Goal: Information Seeking & Learning: Learn about a topic

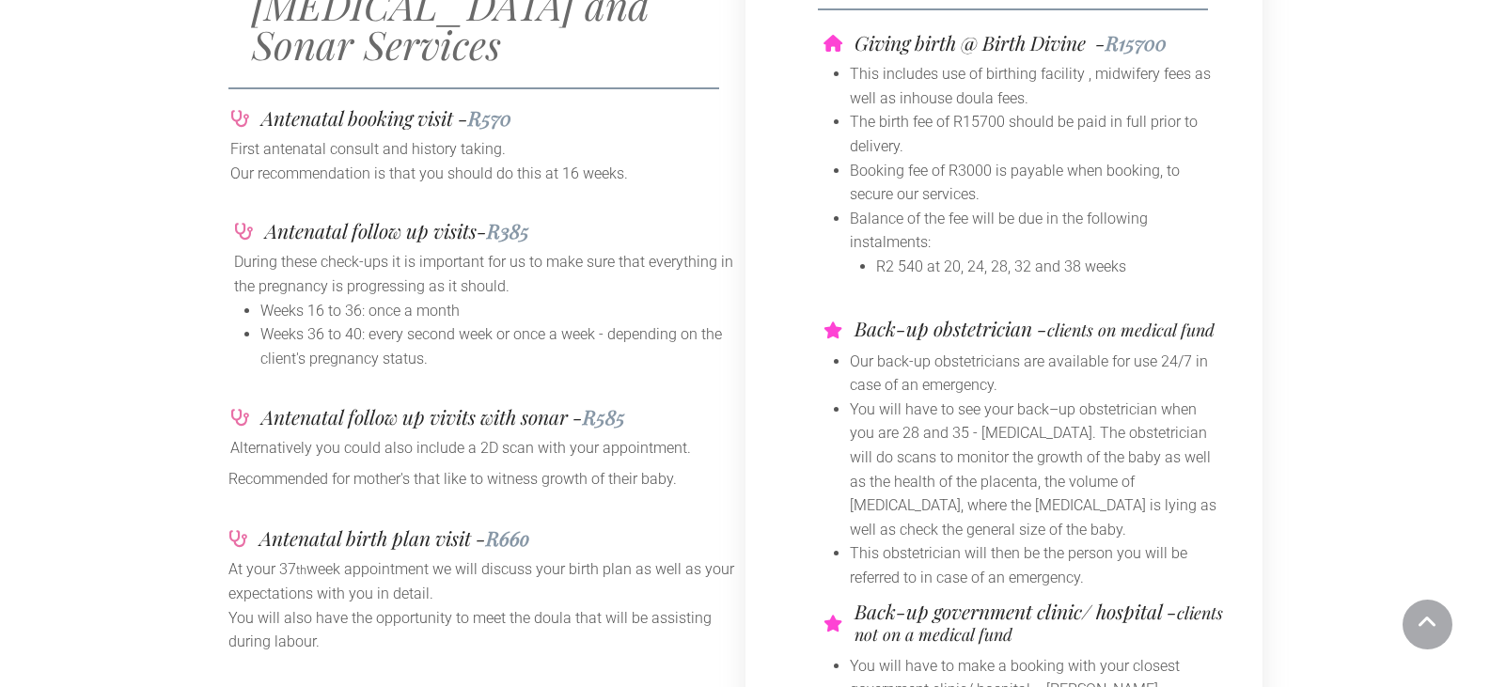
scroll to position [94, 0]
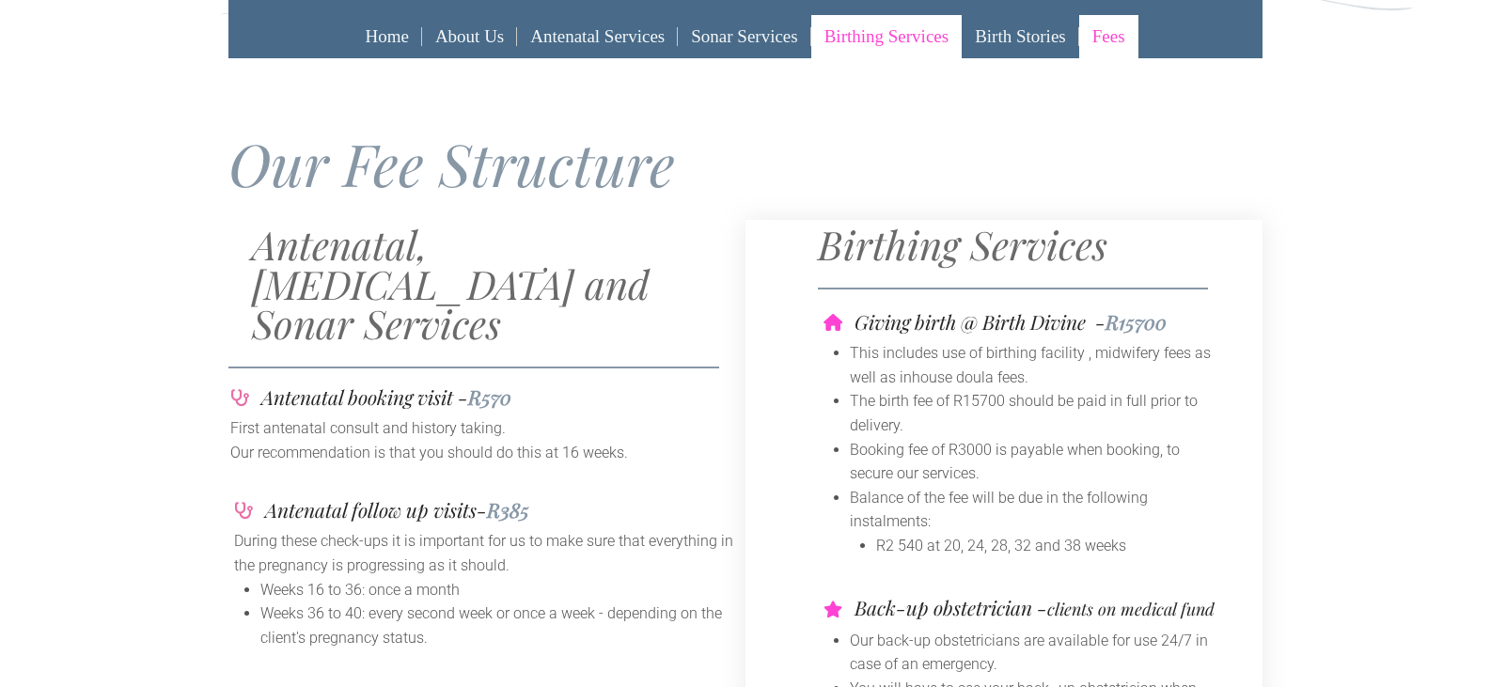
click at [912, 40] on link "Birthing Services" at bounding box center [886, 36] width 150 height 43
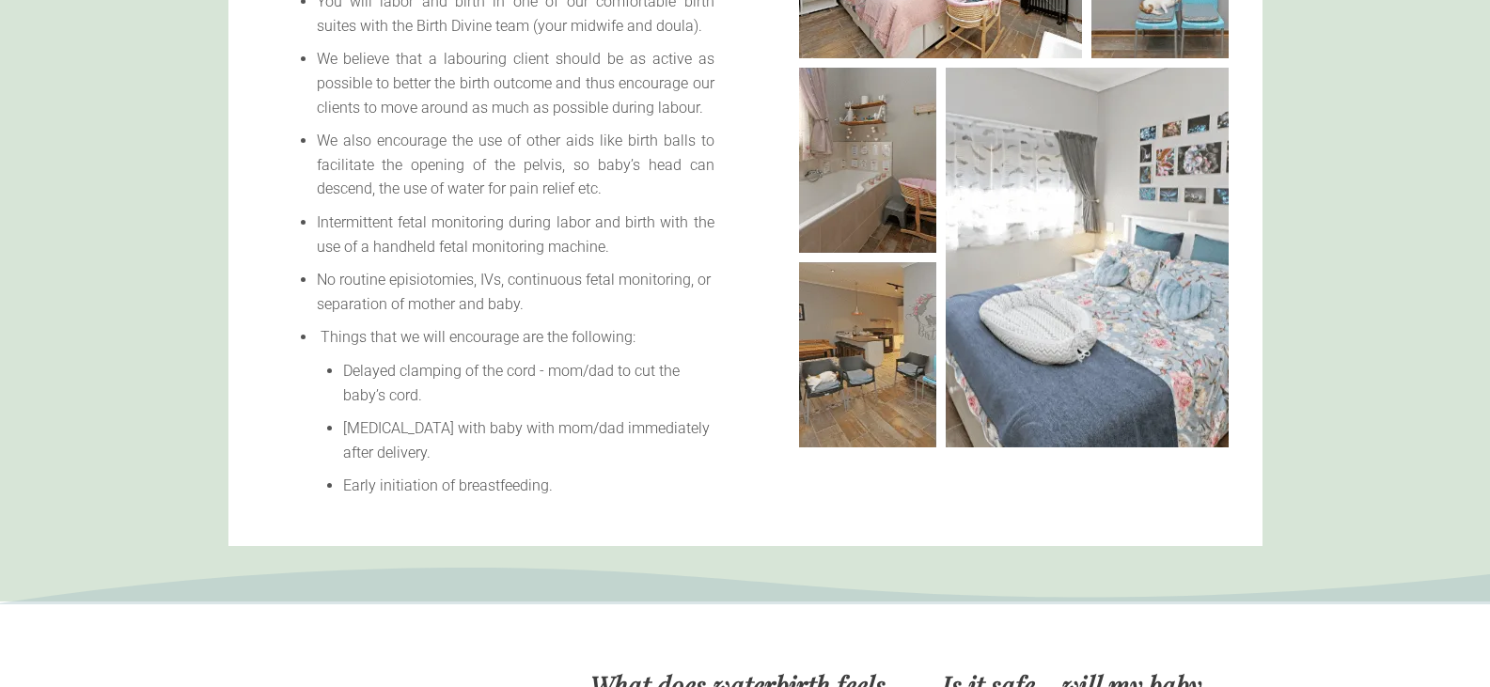
scroll to position [470, 0]
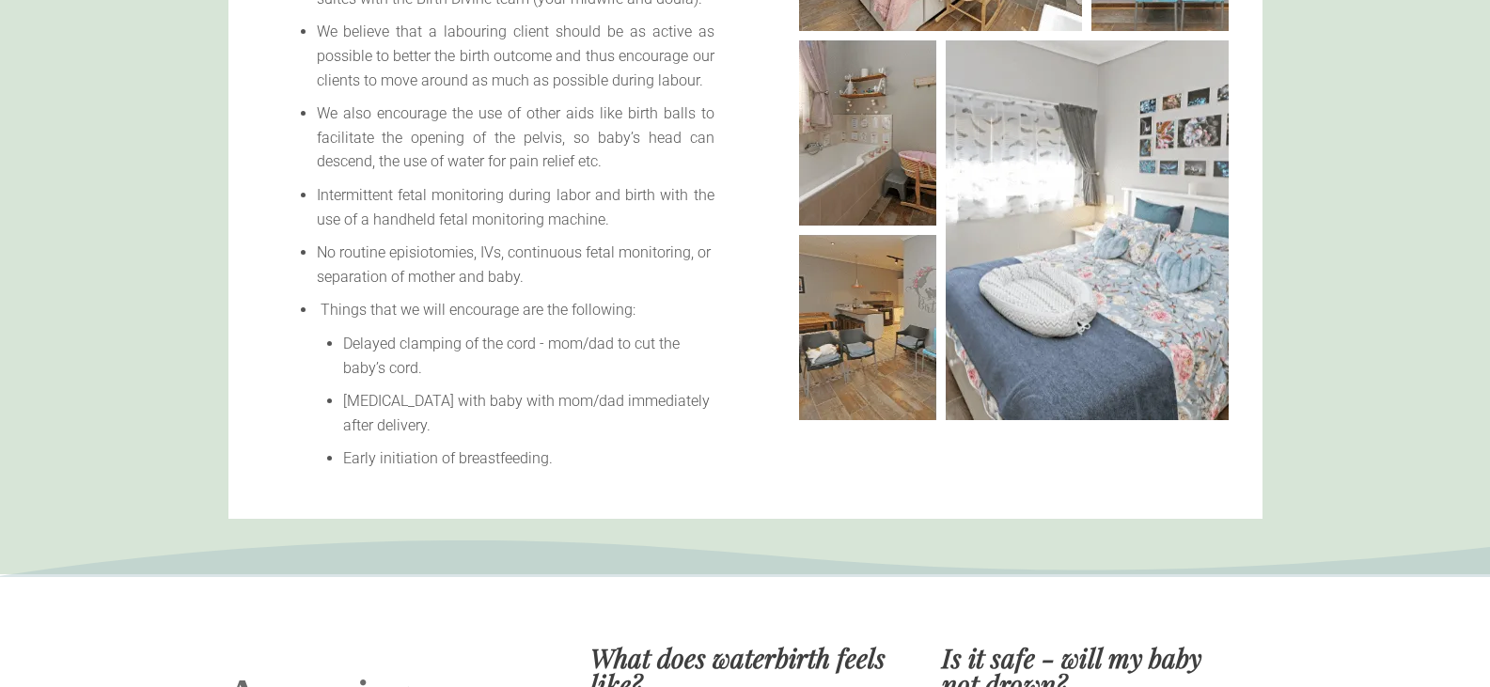
click at [534, 339] on li "Delayed clamping of the cord - mom/dad to cut the baby’s cord." at bounding box center [528, 356] width 371 height 48
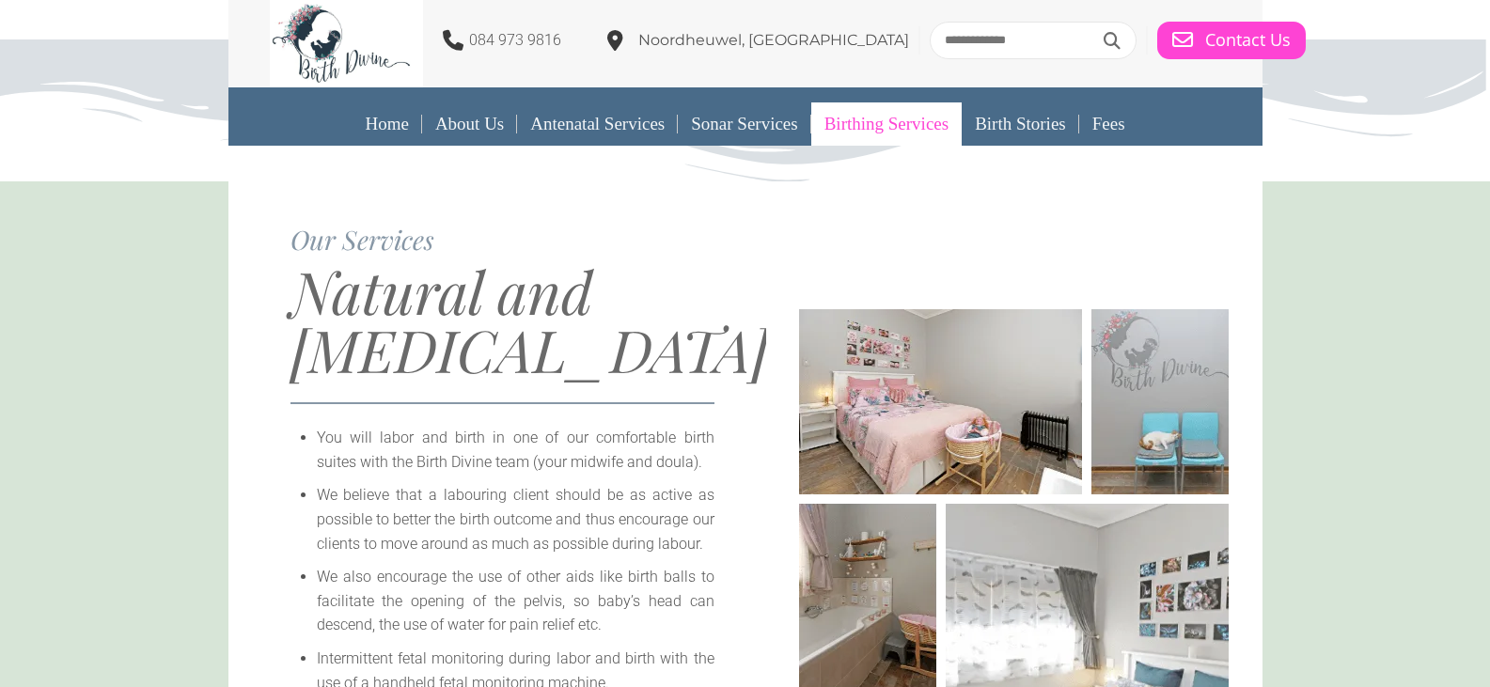
scroll to position [0, 0]
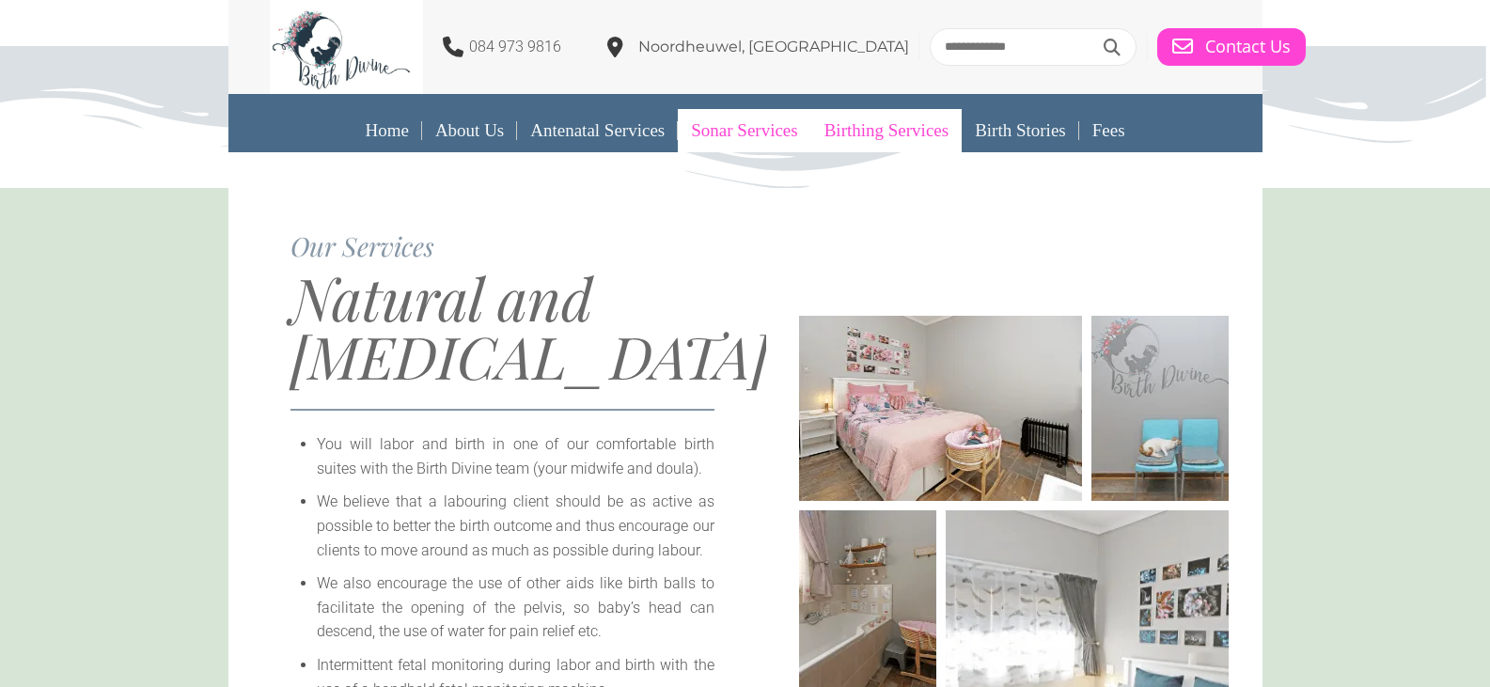
click at [753, 137] on link "Sonar Services" at bounding box center [744, 130] width 133 height 43
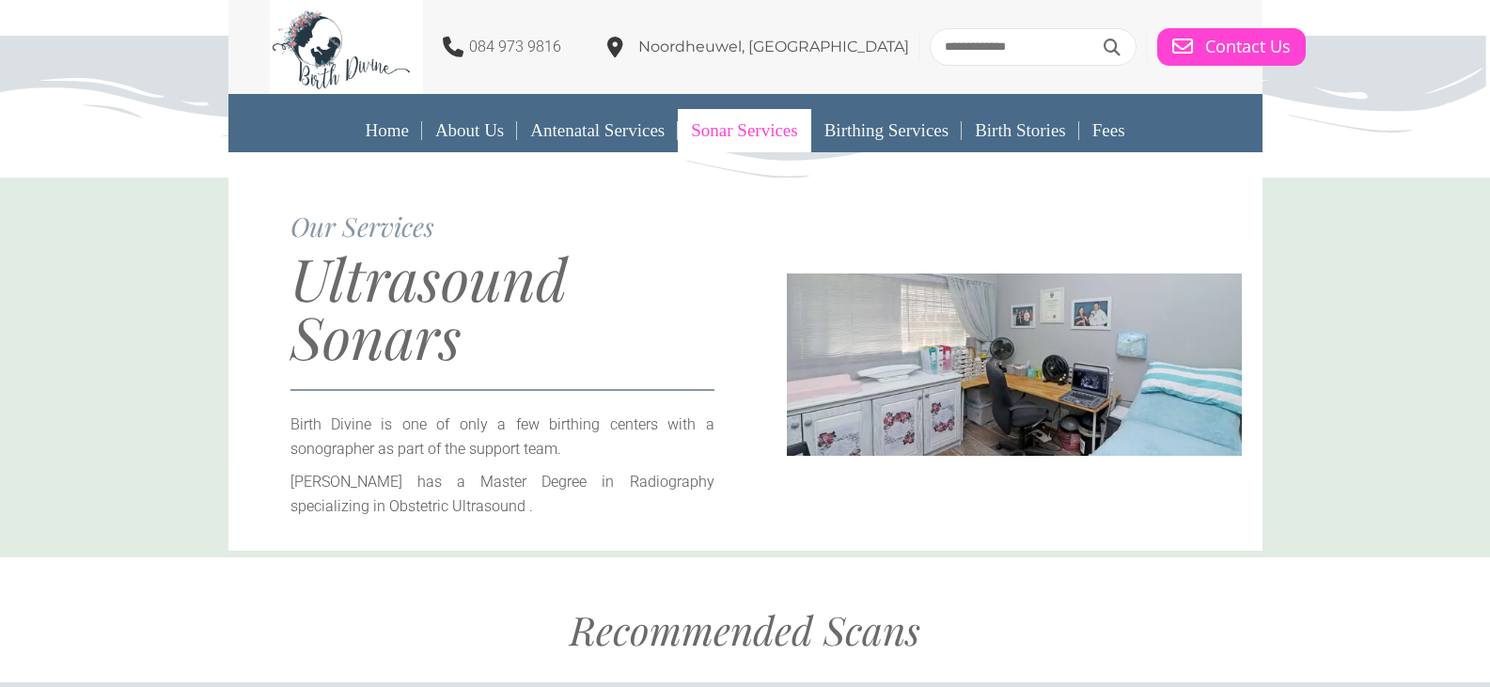
click at [616, 138] on link "Antenatal Services" at bounding box center [597, 130] width 161 height 43
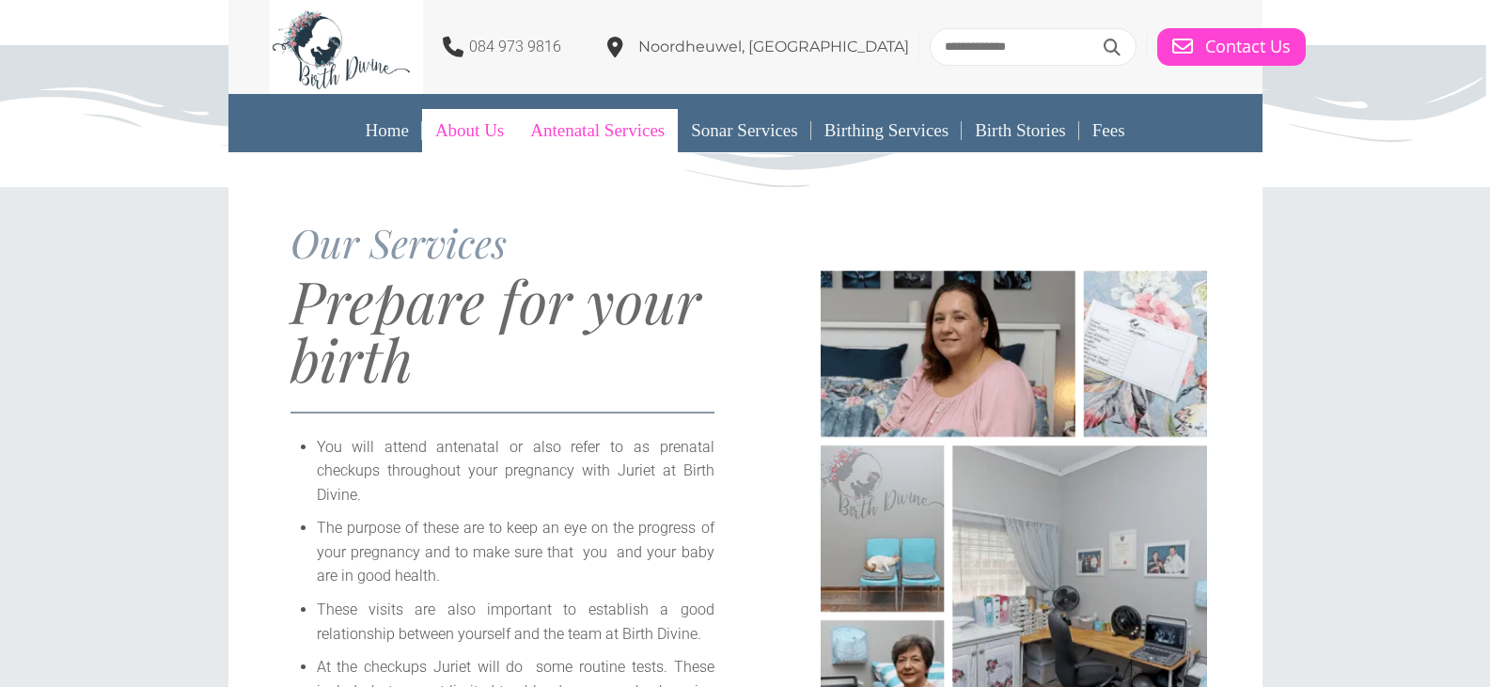
click at [470, 145] on link "About Us" at bounding box center [469, 130] width 95 height 43
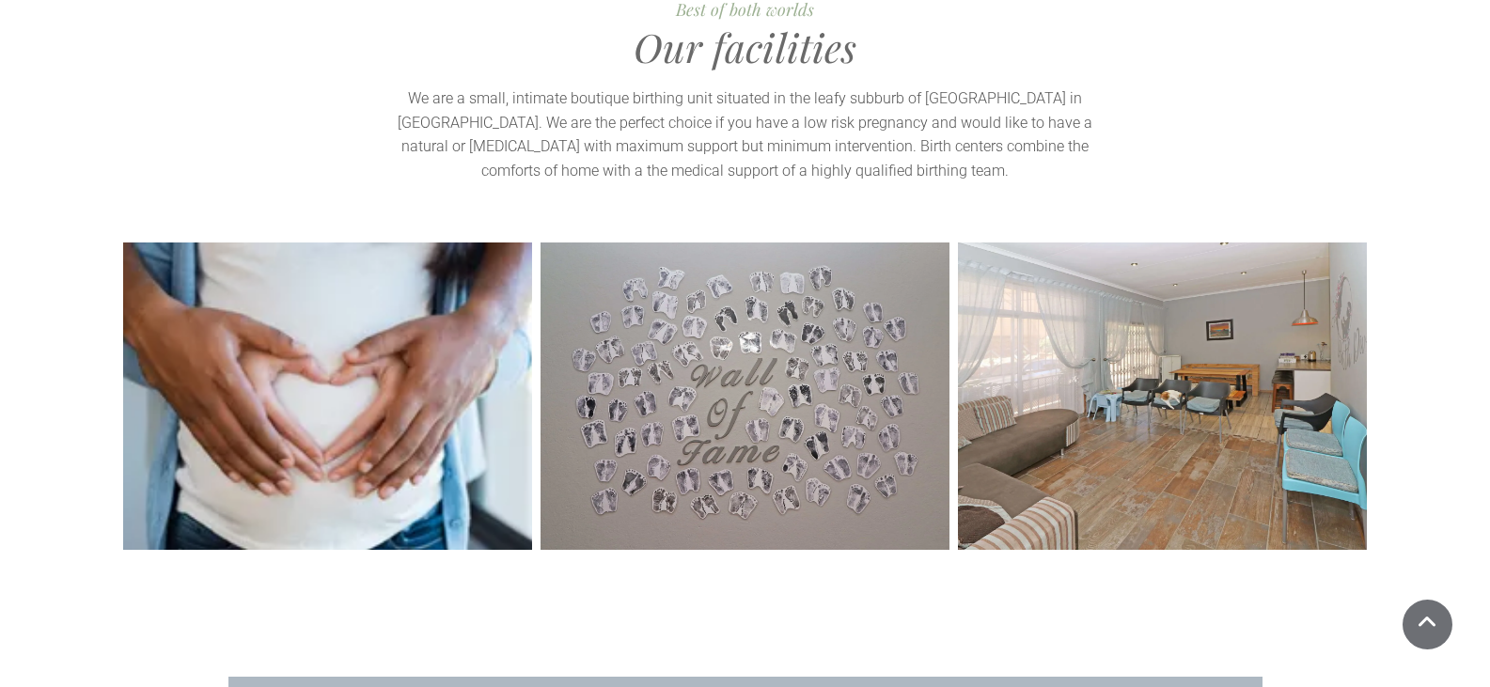
scroll to position [4419, 0]
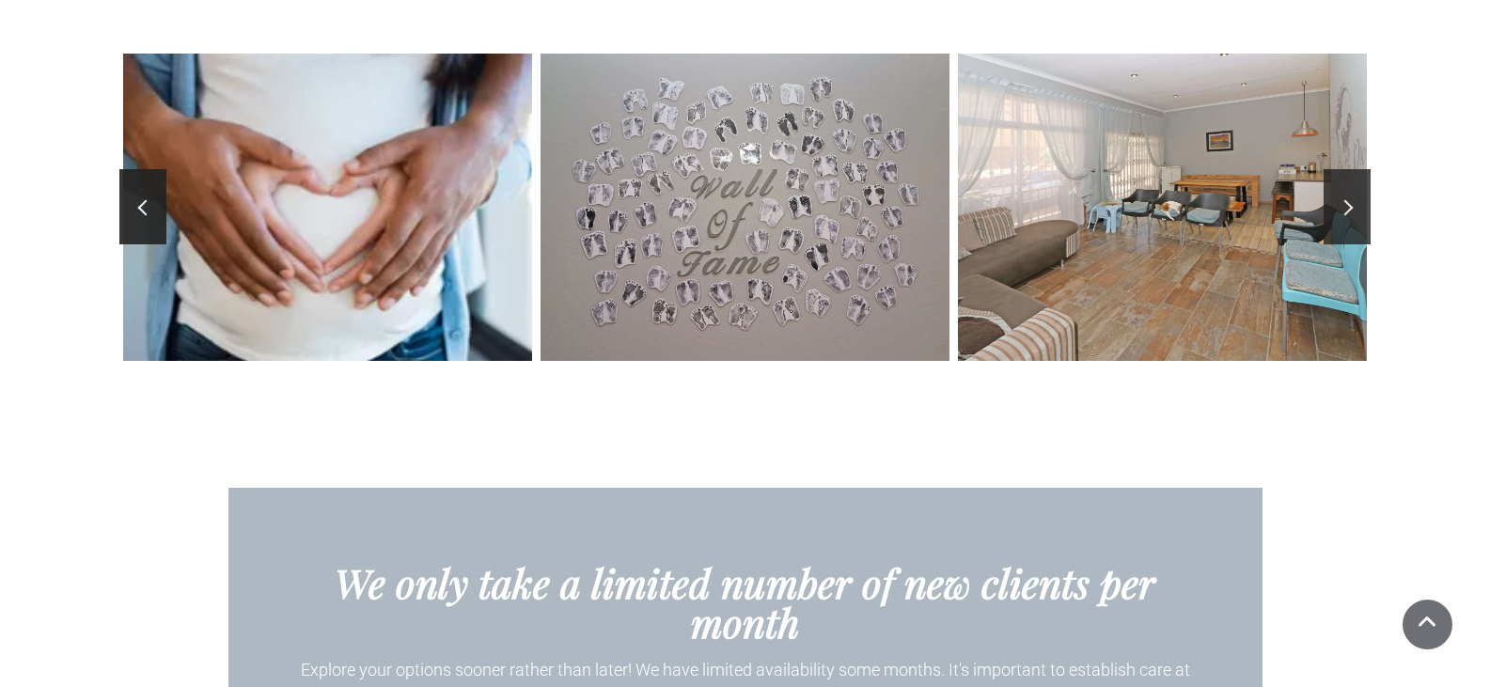
click at [1343, 169] on link at bounding box center [1347, 206] width 47 height 75
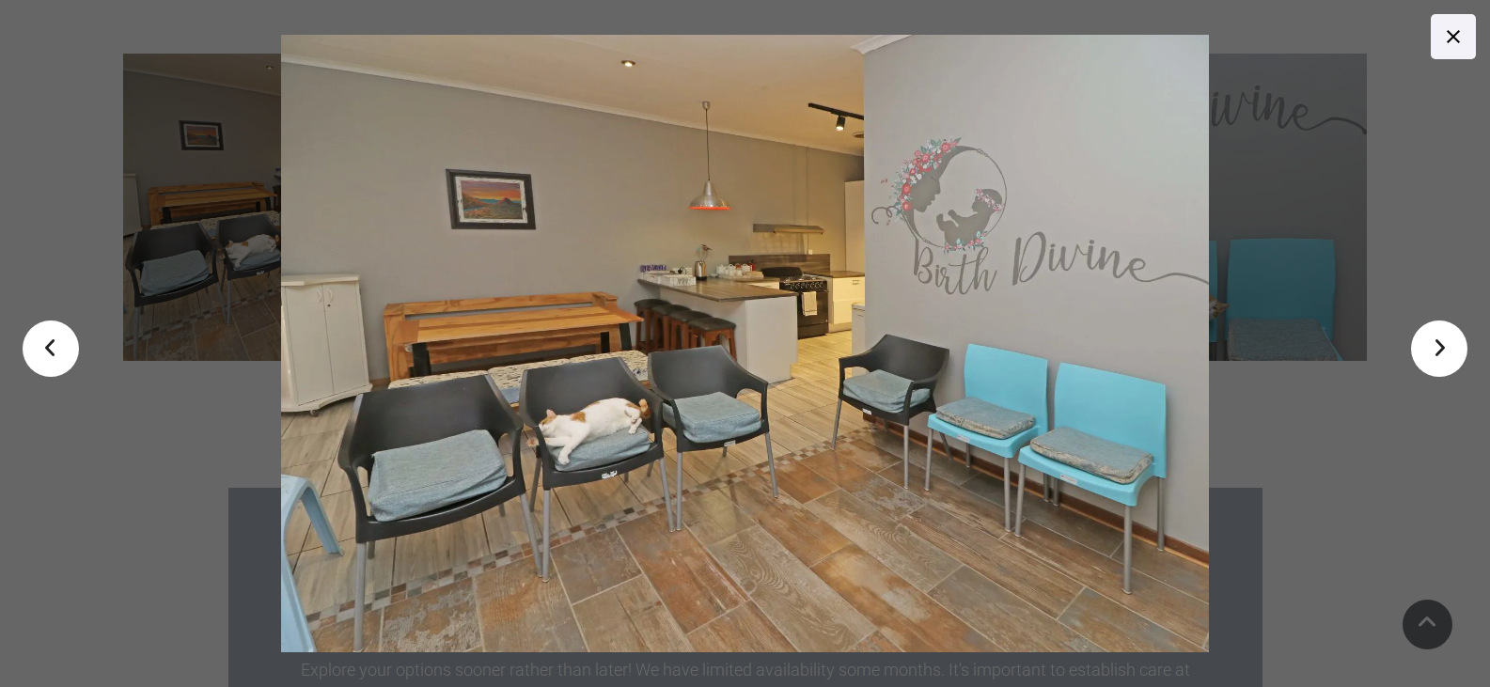
click at [1440, 345] on link ">" at bounding box center [1439, 349] width 56 height 56
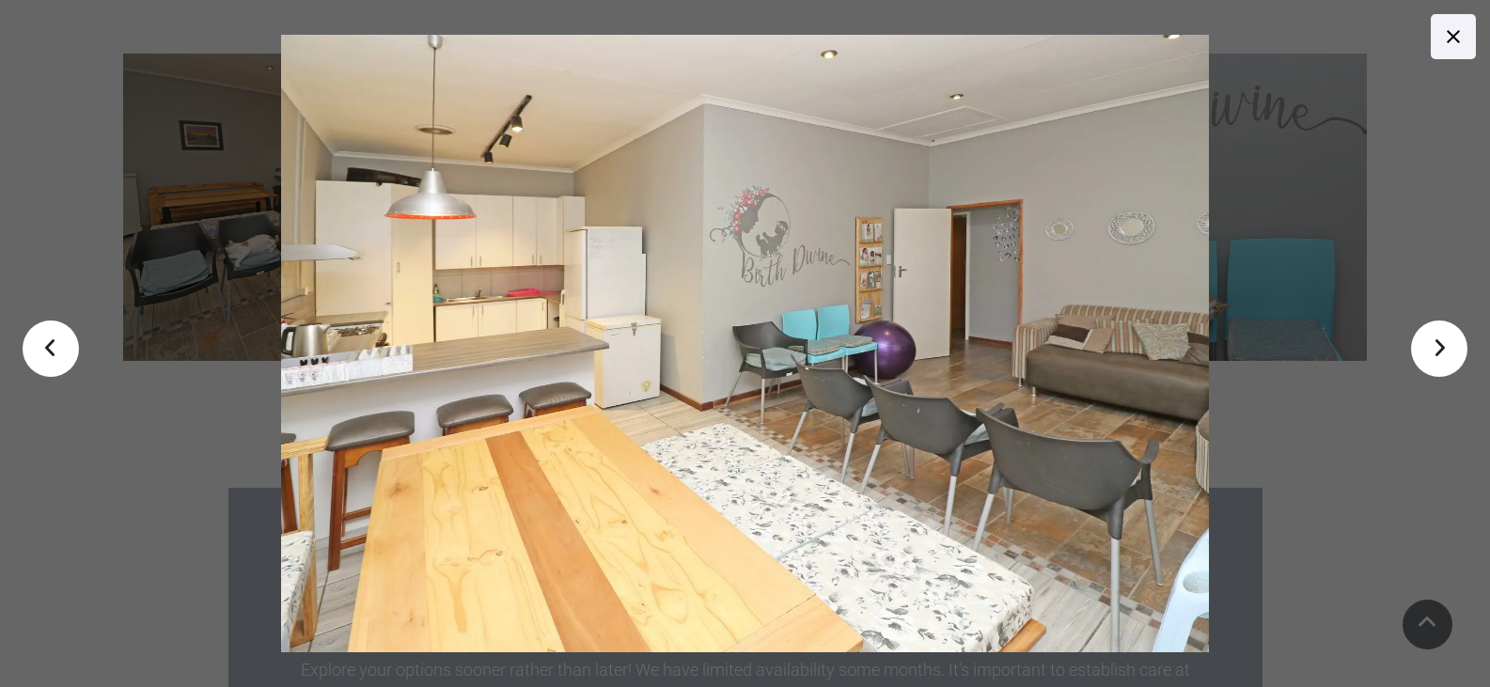
click at [1443, 351] on link ">" at bounding box center [1439, 349] width 56 height 56
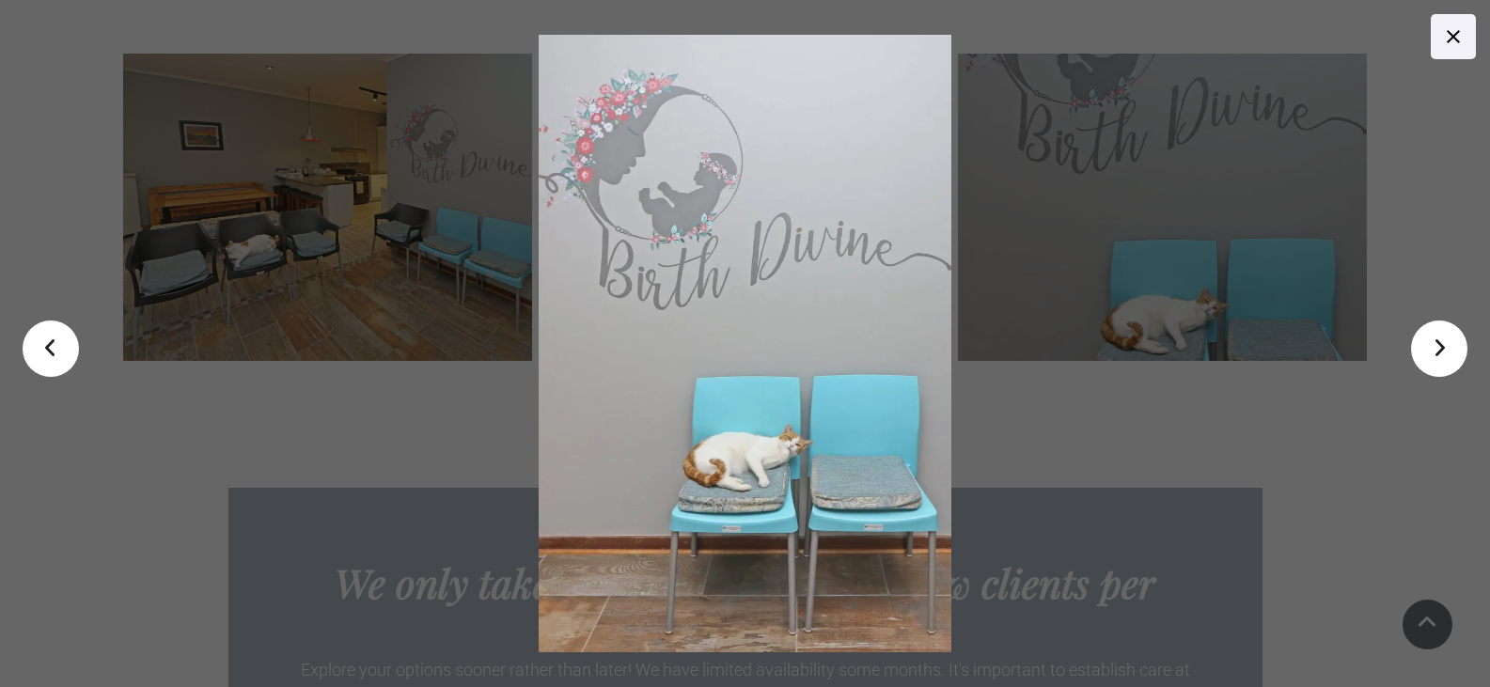
click at [1443, 351] on link ">" at bounding box center [1439, 349] width 56 height 56
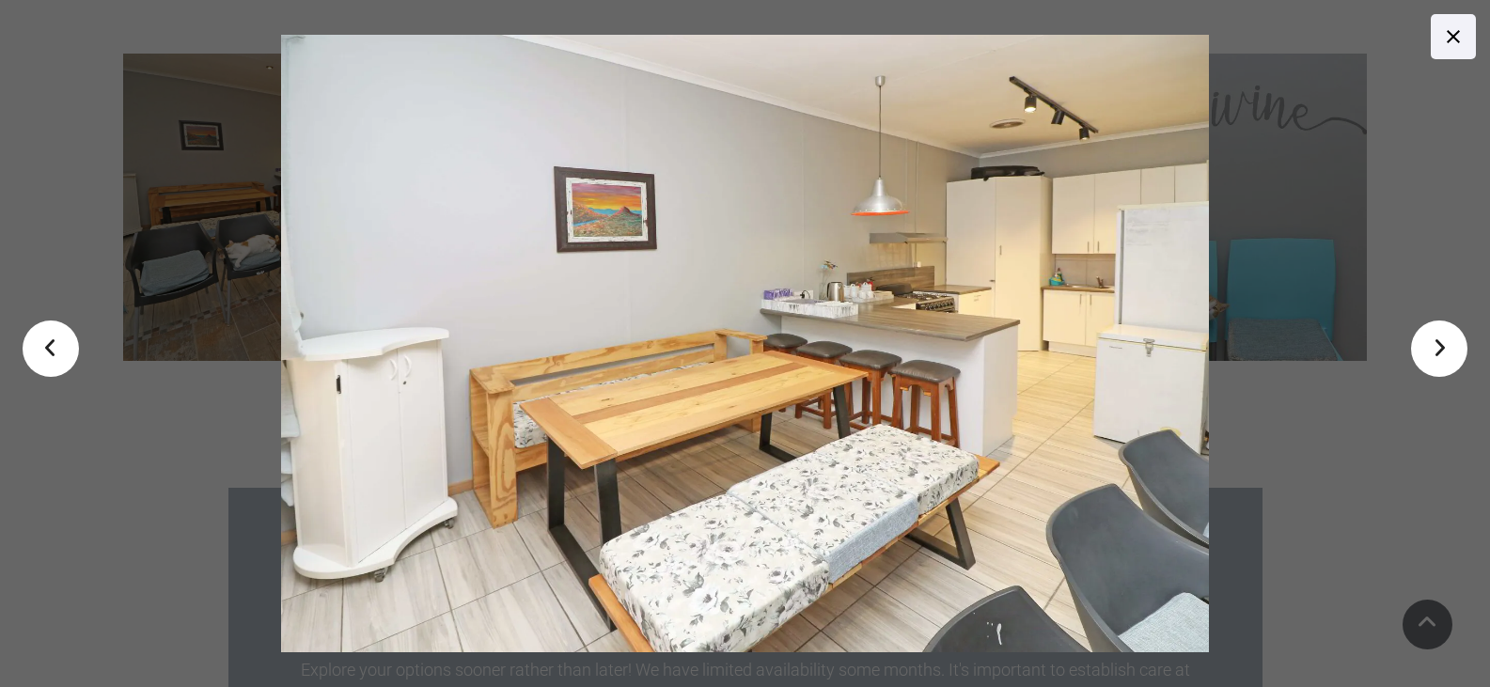
click at [1449, 347] on link ">" at bounding box center [1439, 349] width 56 height 56
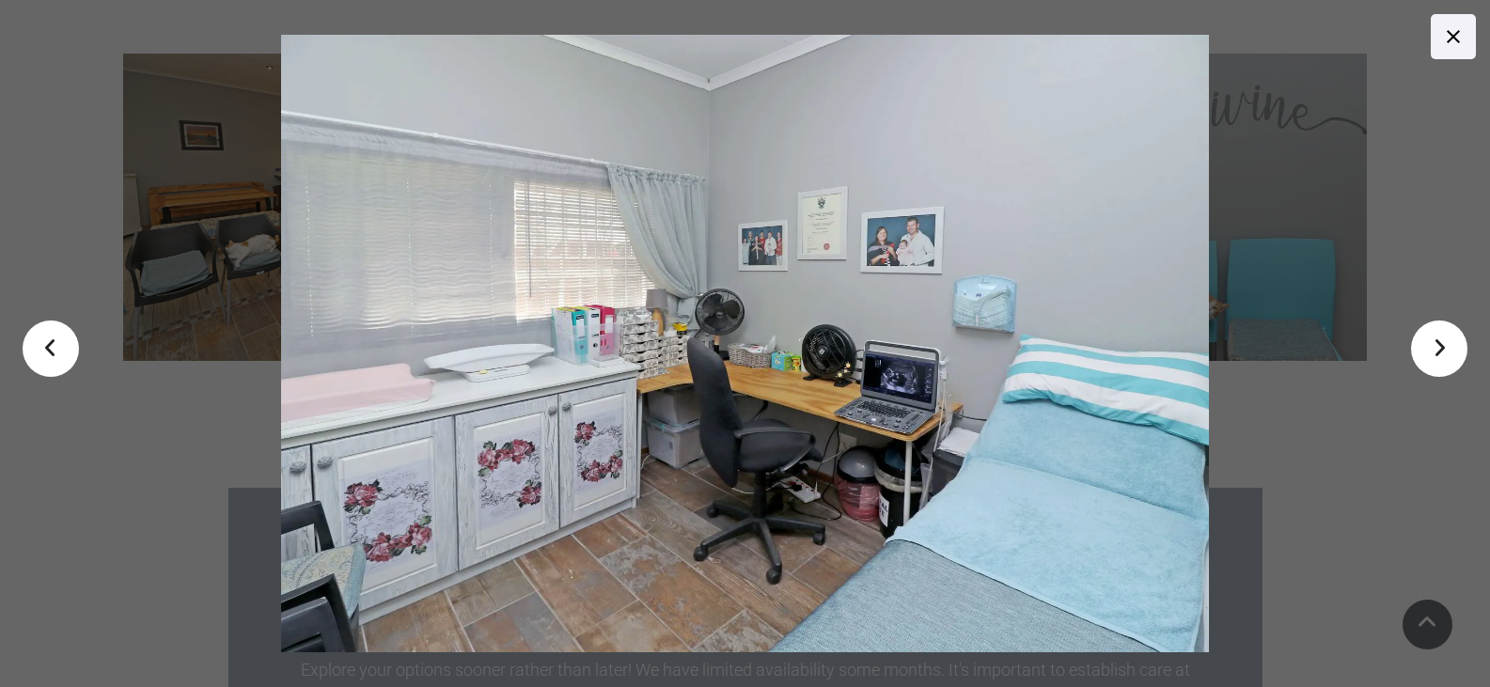
click at [1449, 347] on link ">" at bounding box center [1439, 349] width 56 height 56
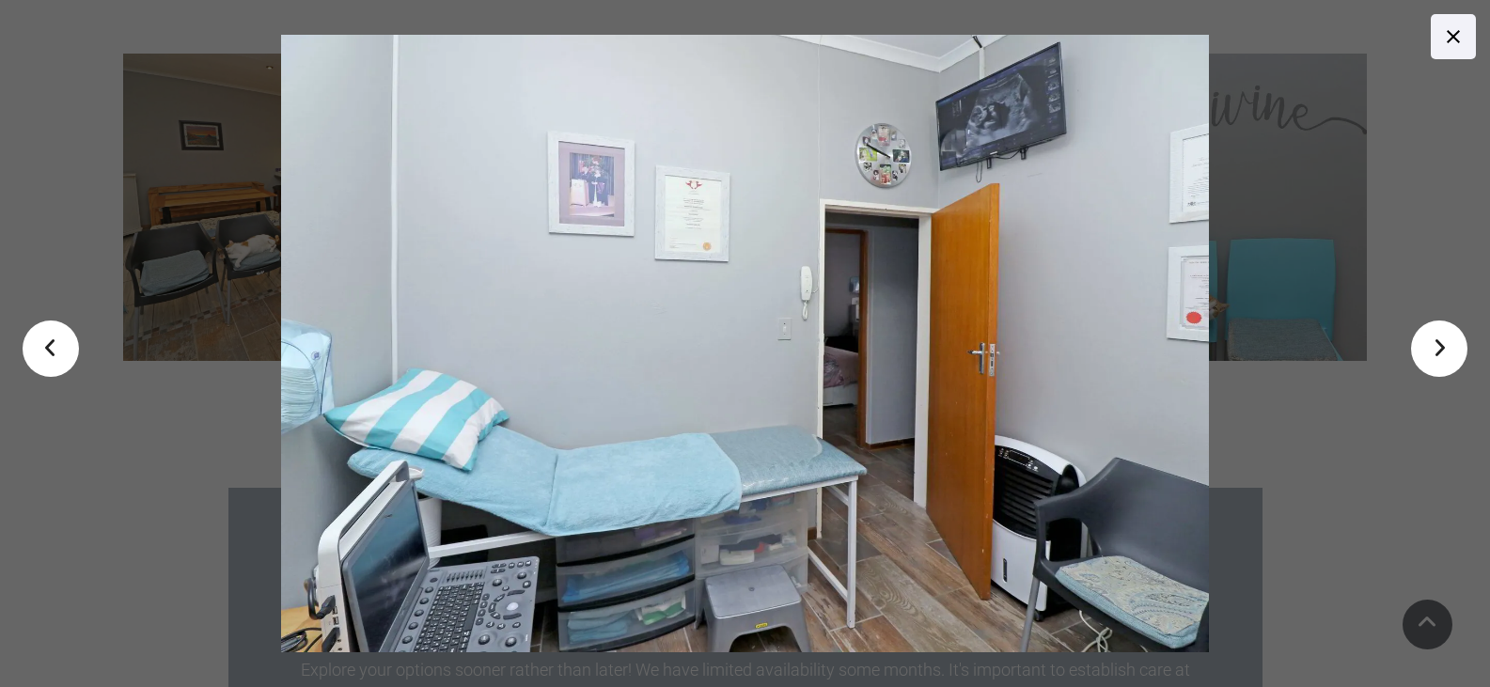
click at [1449, 347] on link ">" at bounding box center [1439, 349] width 56 height 56
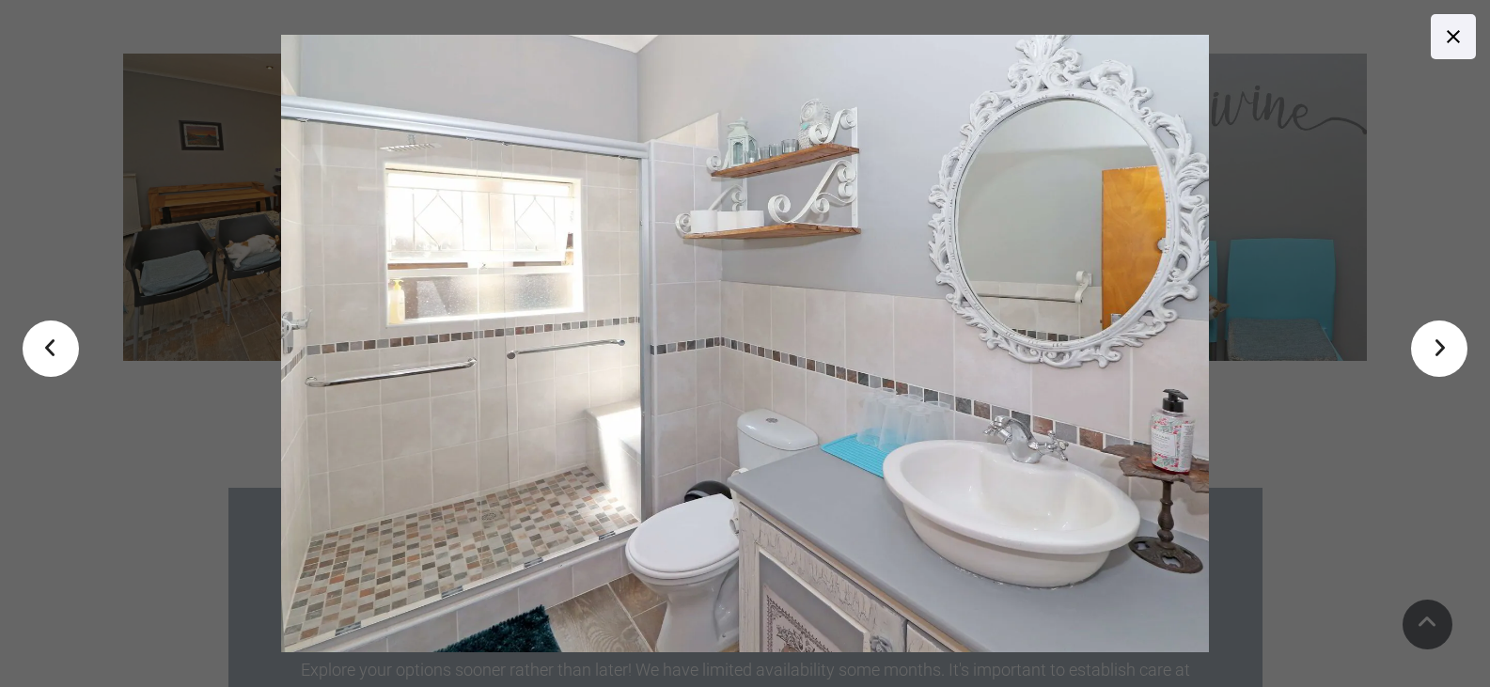
click at [1435, 344] on link ">" at bounding box center [1439, 349] width 56 height 56
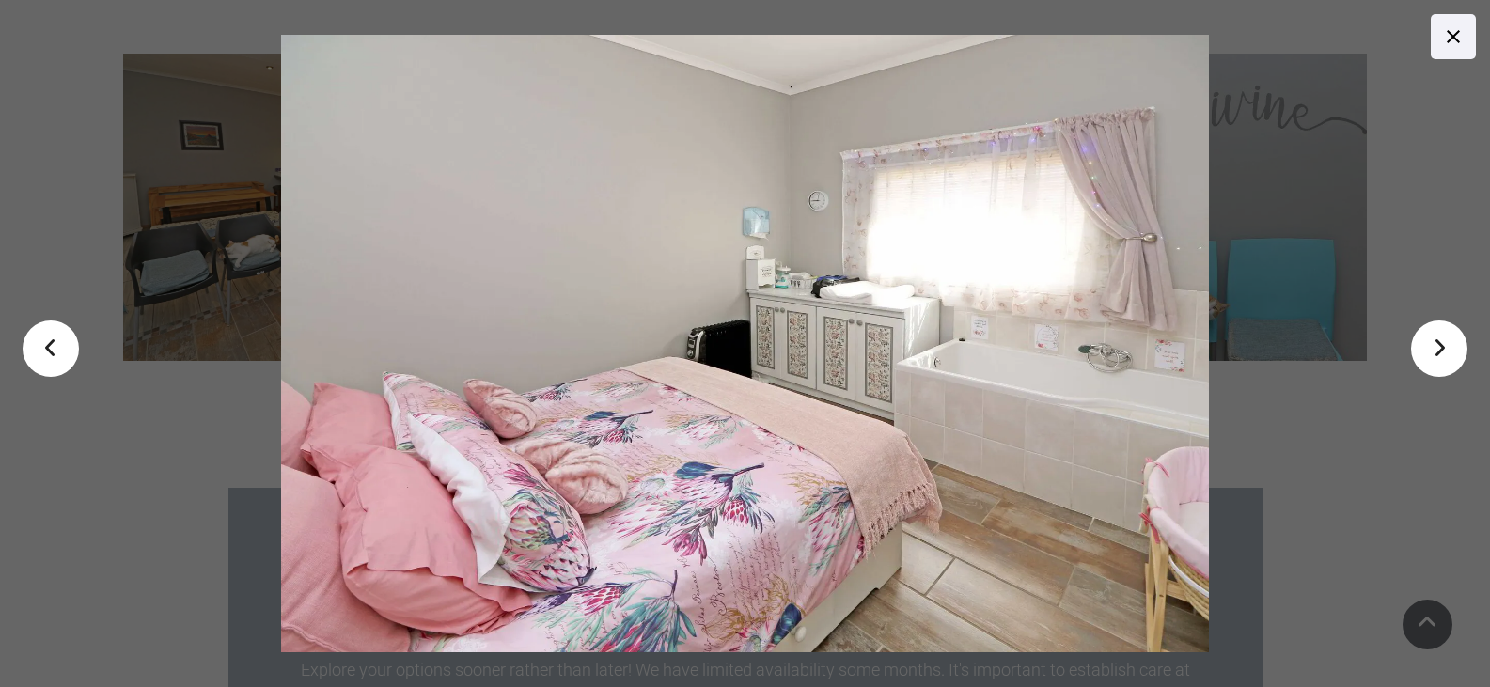
click at [1442, 339] on link ">" at bounding box center [1439, 349] width 56 height 56
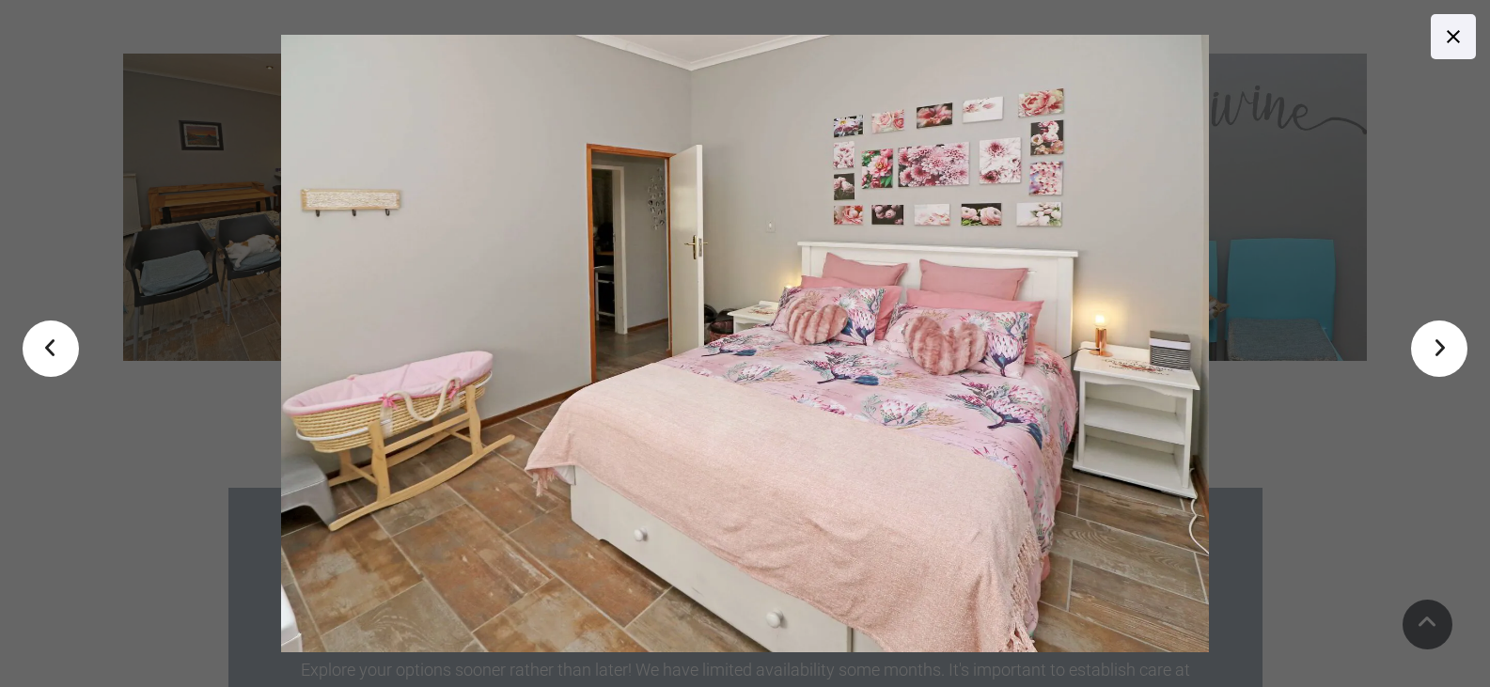
click at [1442, 339] on link ">" at bounding box center [1439, 349] width 56 height 56
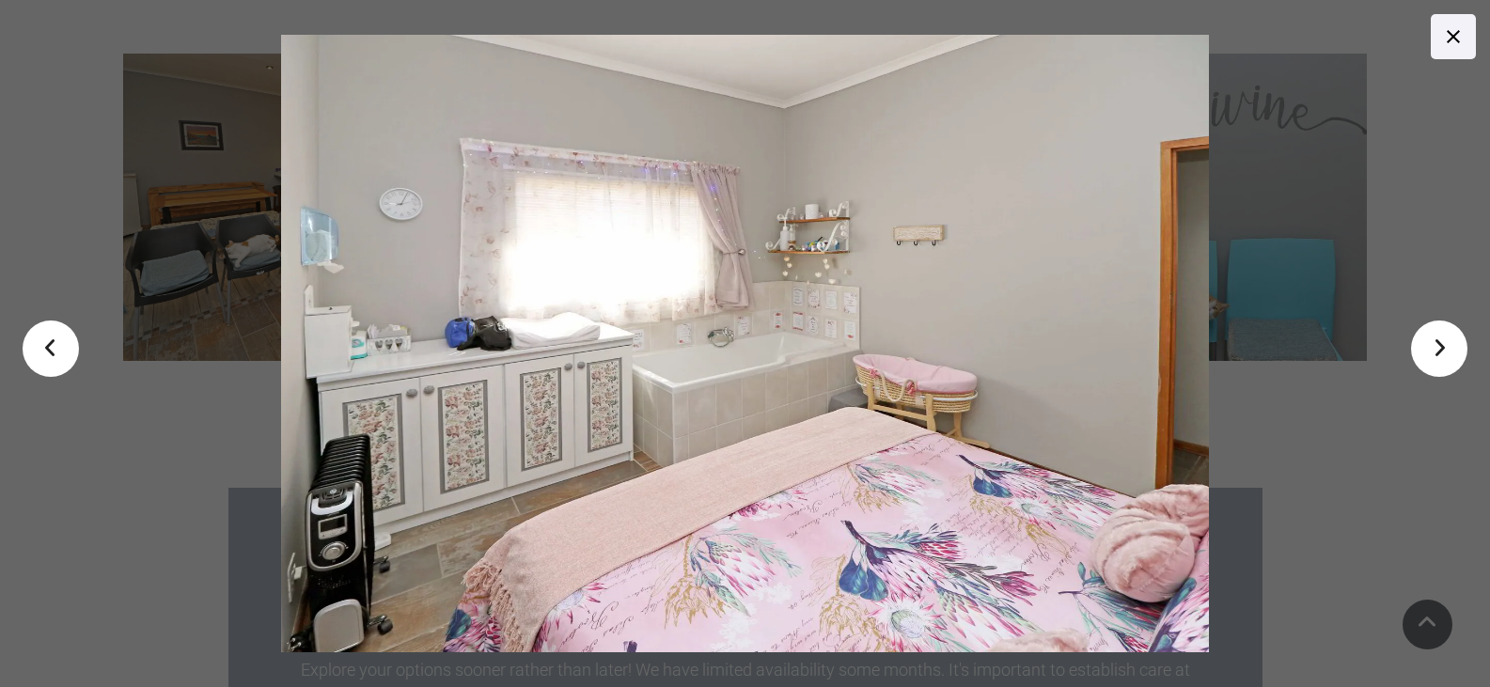
click at [1426, 341] on link ">" at bounding box center [1439, 349] width 56 height 56
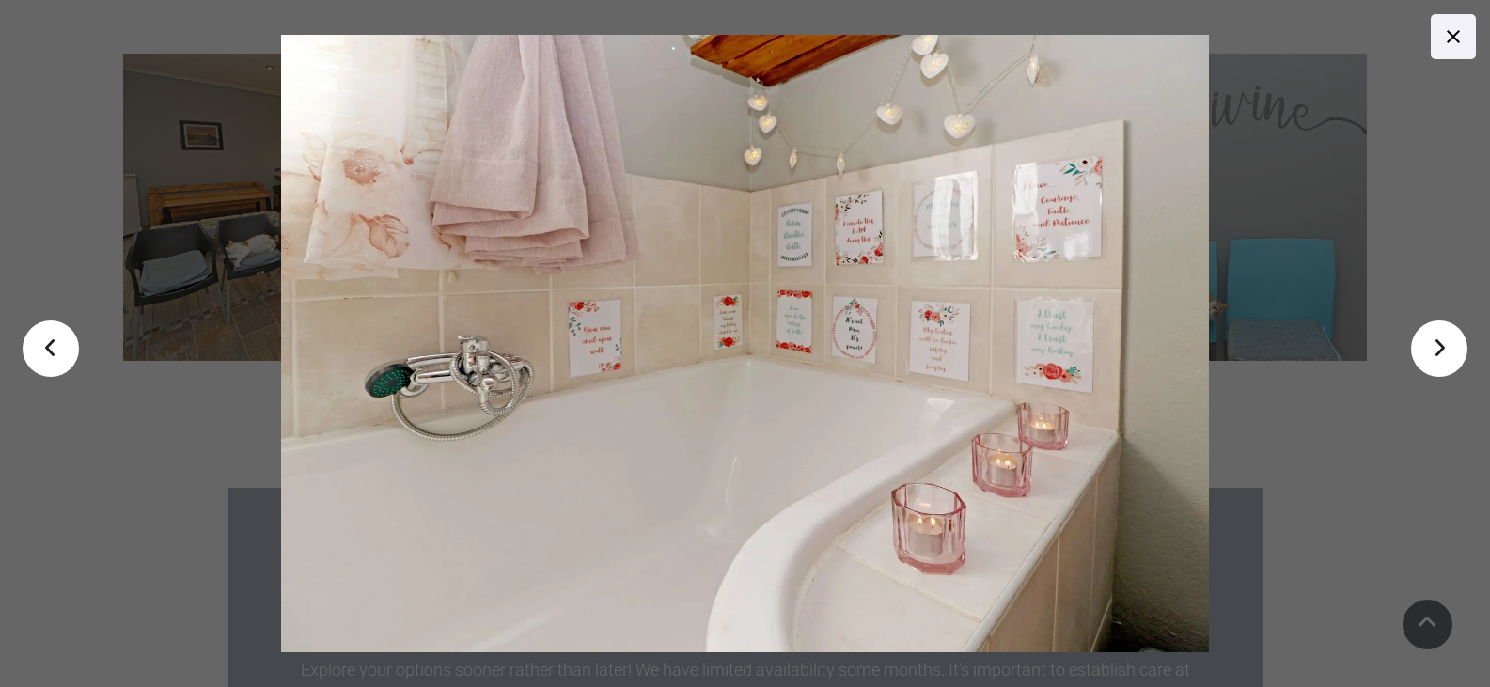
click at [1431, 343] on link ">" at bounding box center [1439, 349] width 56 height 56
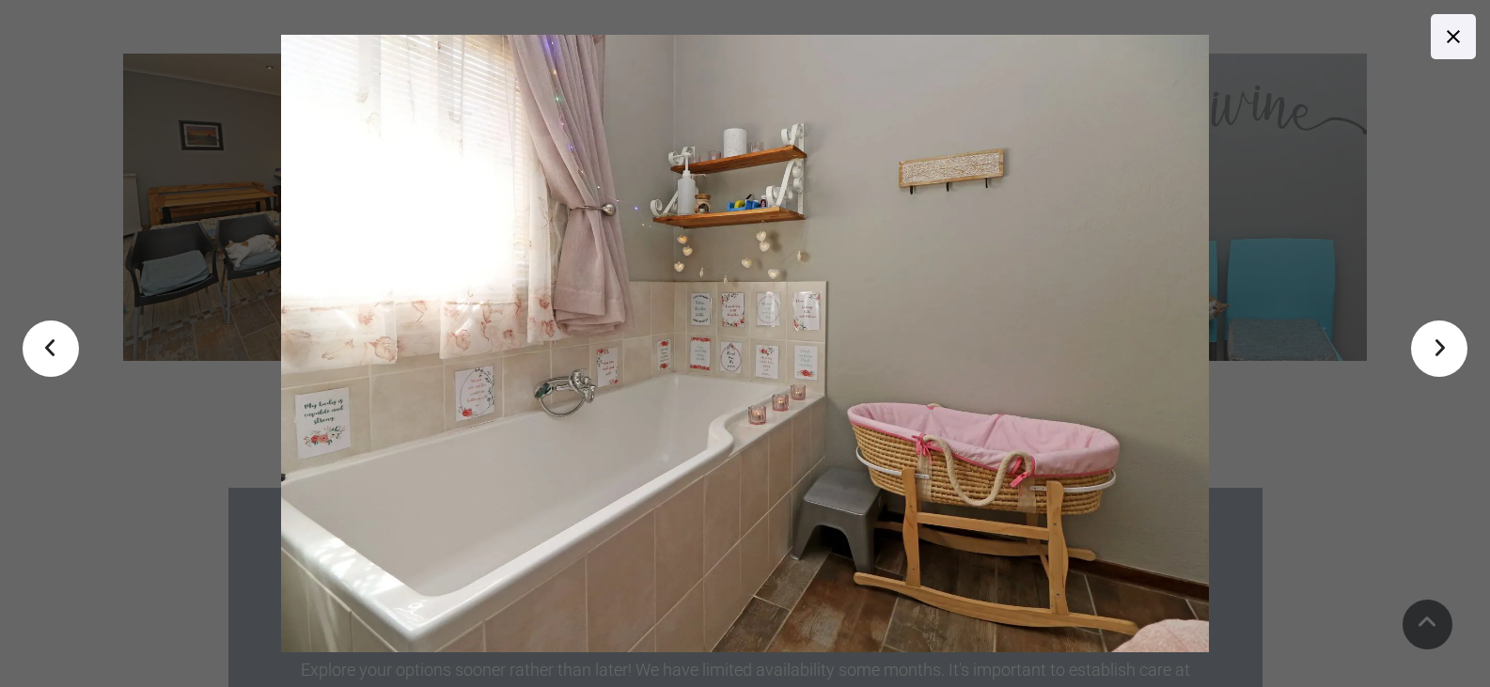
click at [1431, 343] on link ">" at bounding box center [1439, 349] width 56 height 56
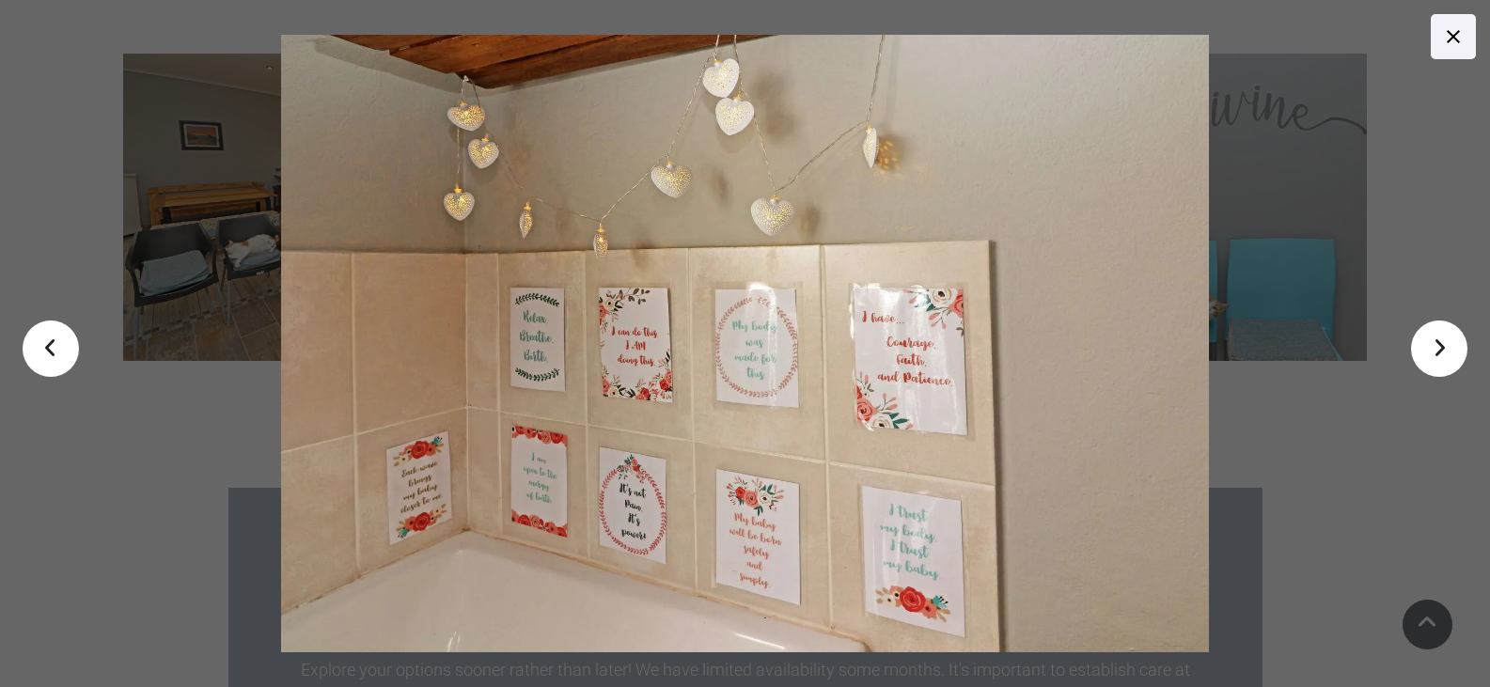
click at [1431, 343] on link ">" at bounding box center [1439, 349] width 56 height 56
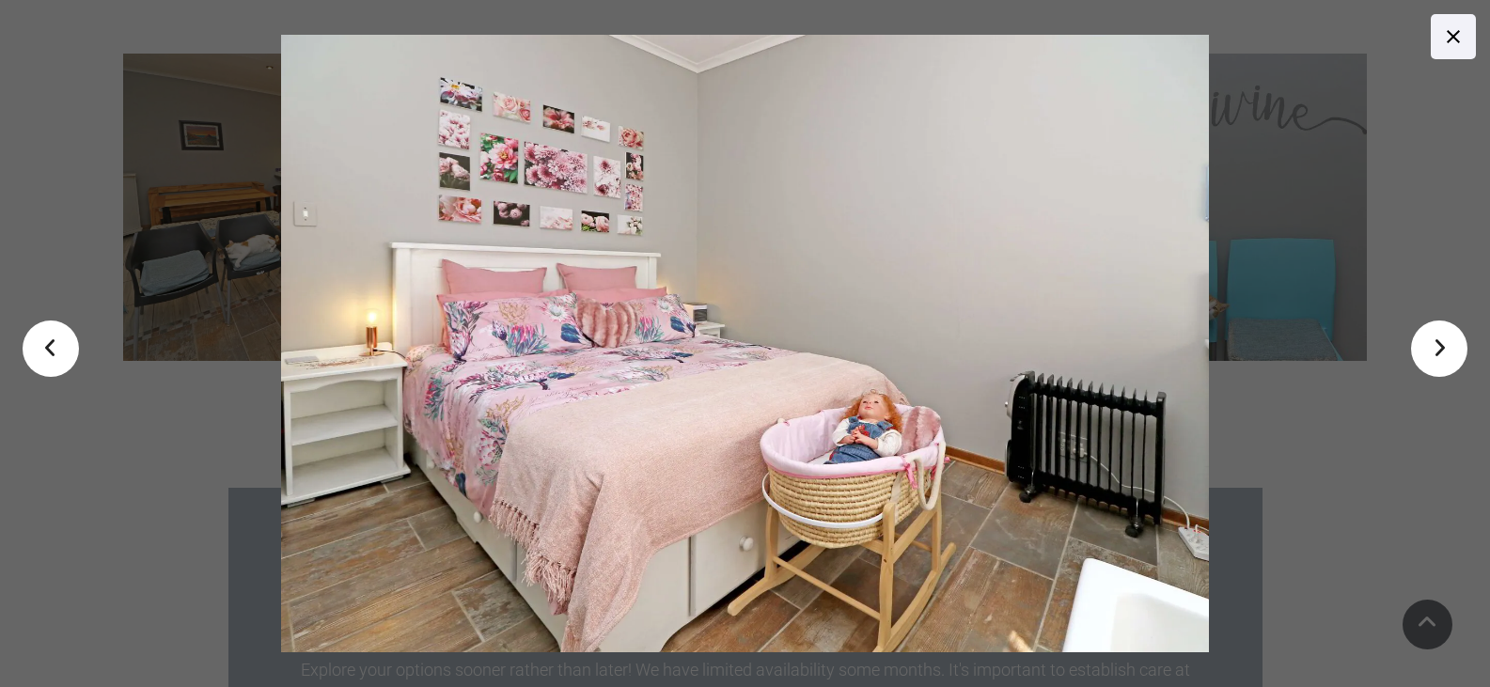
click at [1431, 343] on link ">" at bounding box center [1439, 349] width 56 height 56
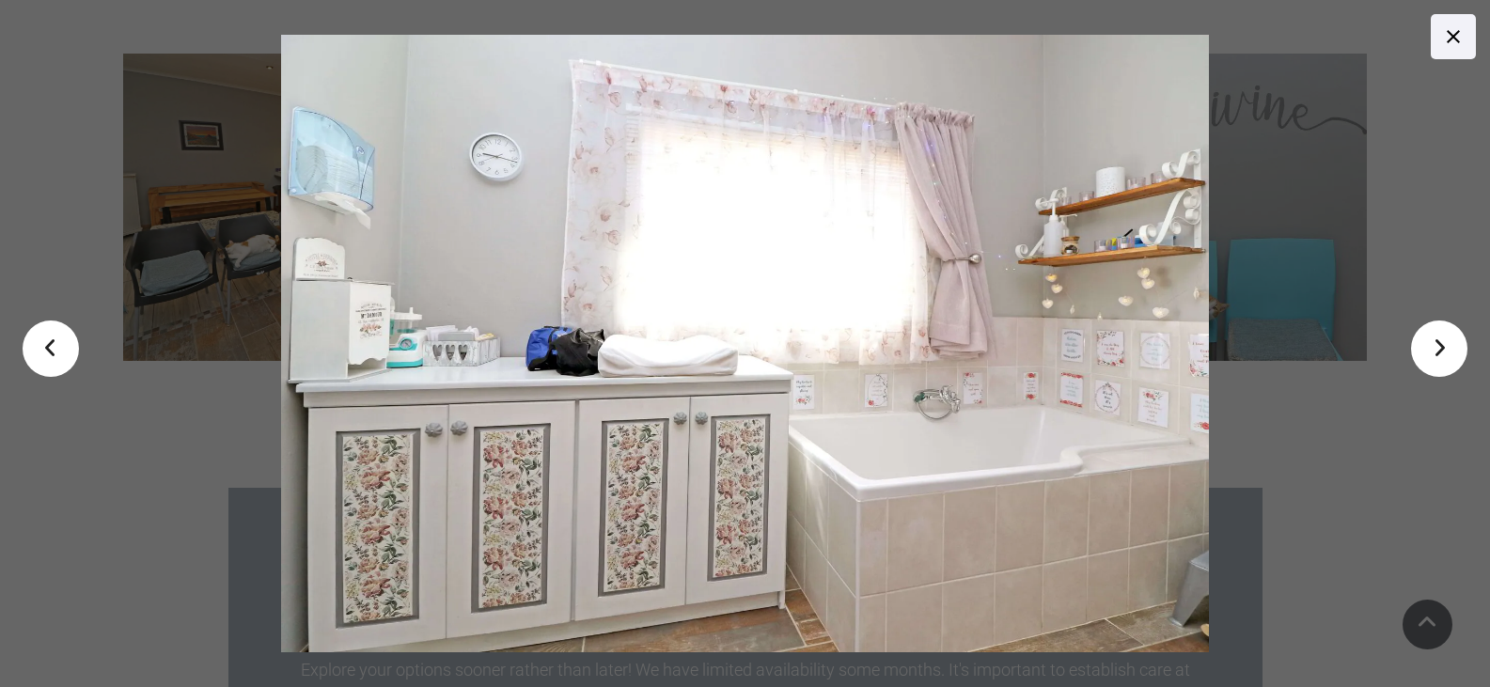
click at [1431, 343] on link ">" at bounding box center [1439, 349] width 56 height 56
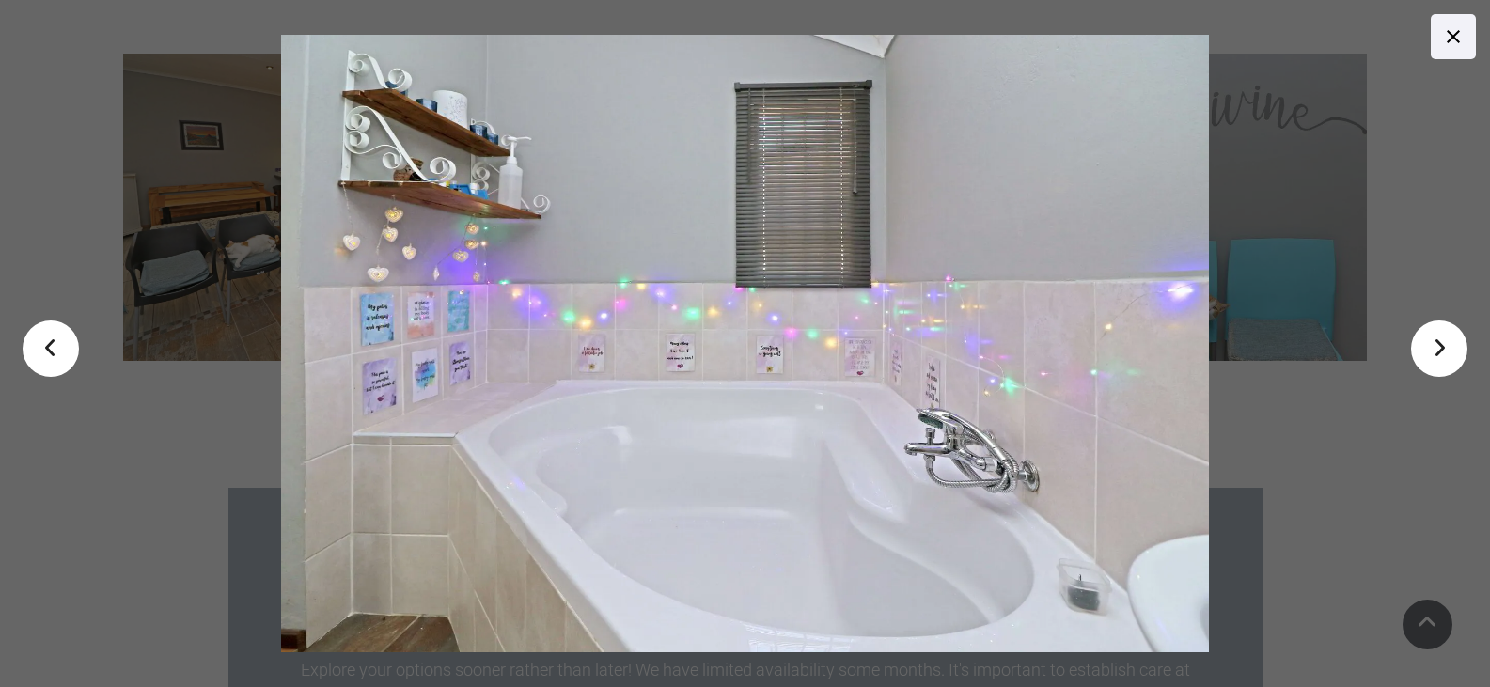
click at [1431, 343] on link ">" at bounding box center [1439, 349] width 56 height 56
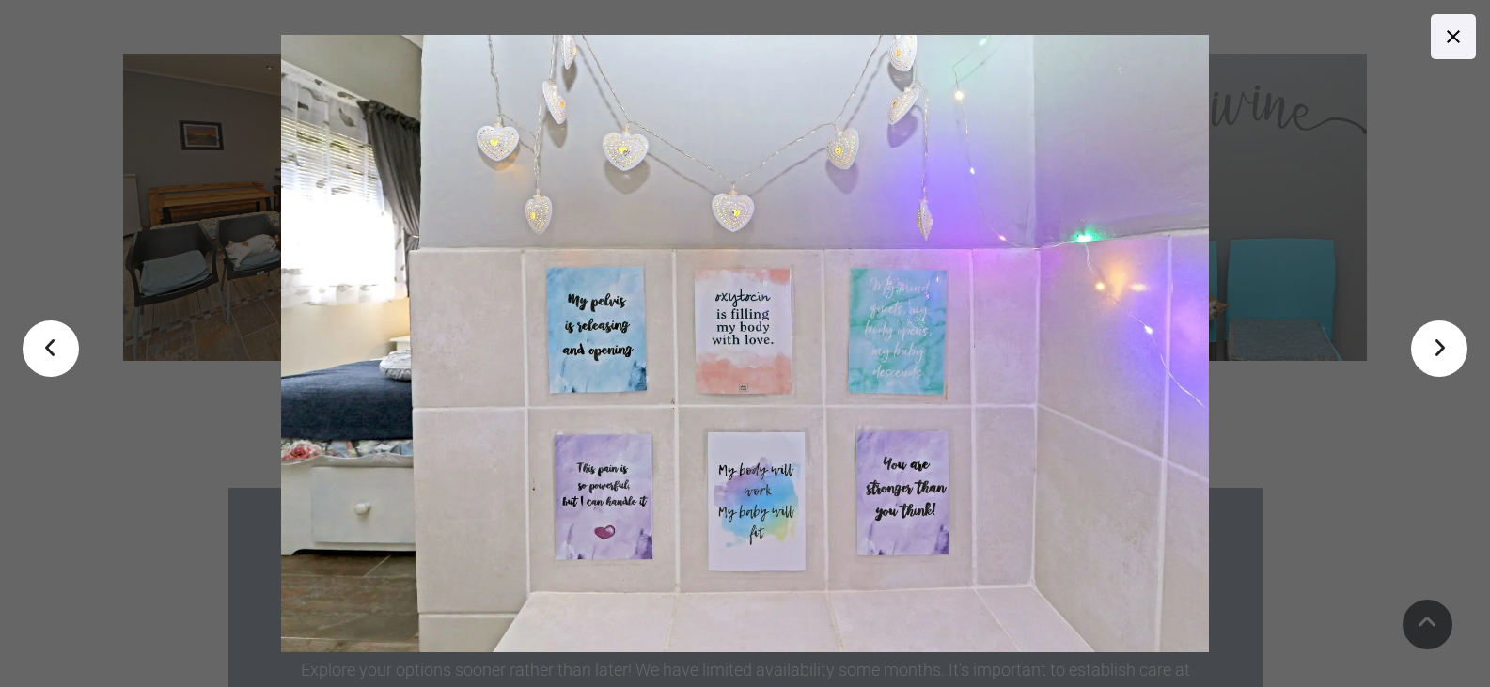
click at [1431, 343] on link ">" at bounding box center [1439, 349] width 56 height 56
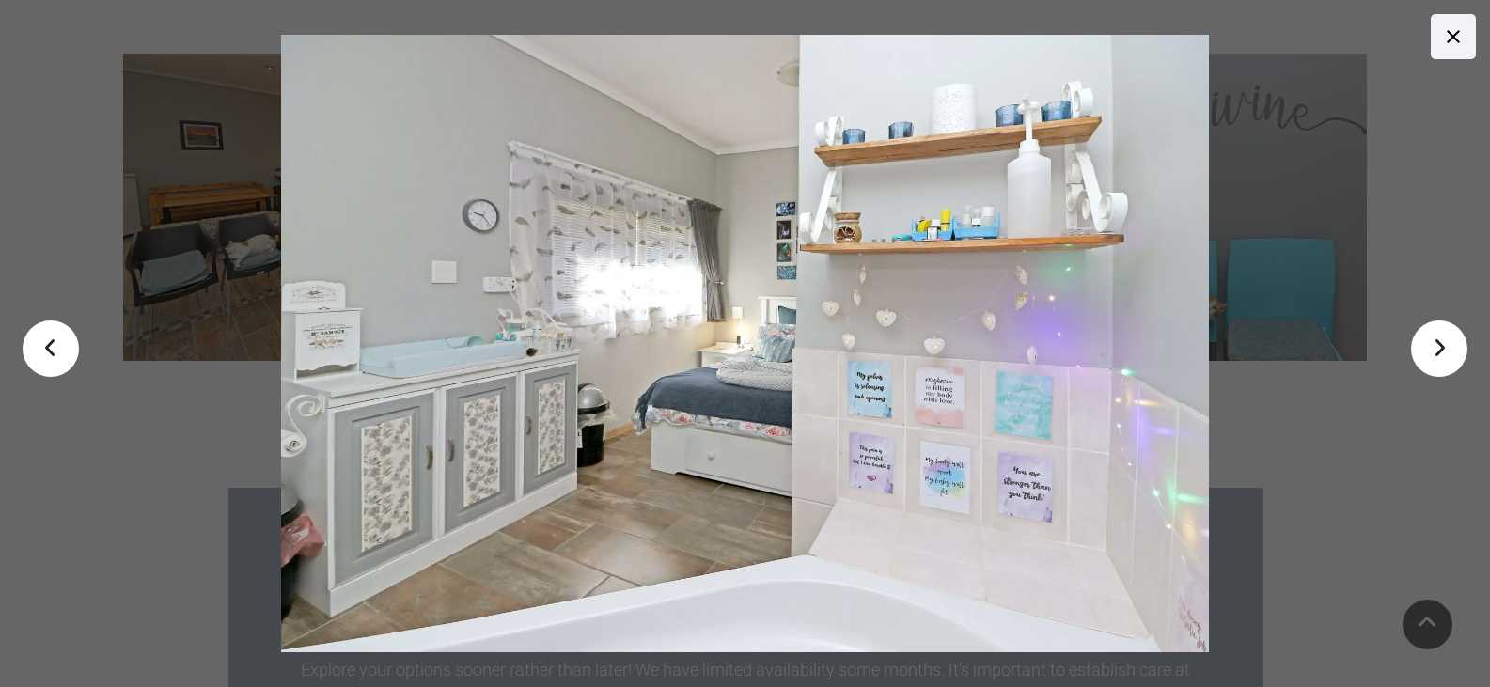
click at [1431, 343] on link ">" at bounding box center [1439, 349] width 56 height 56
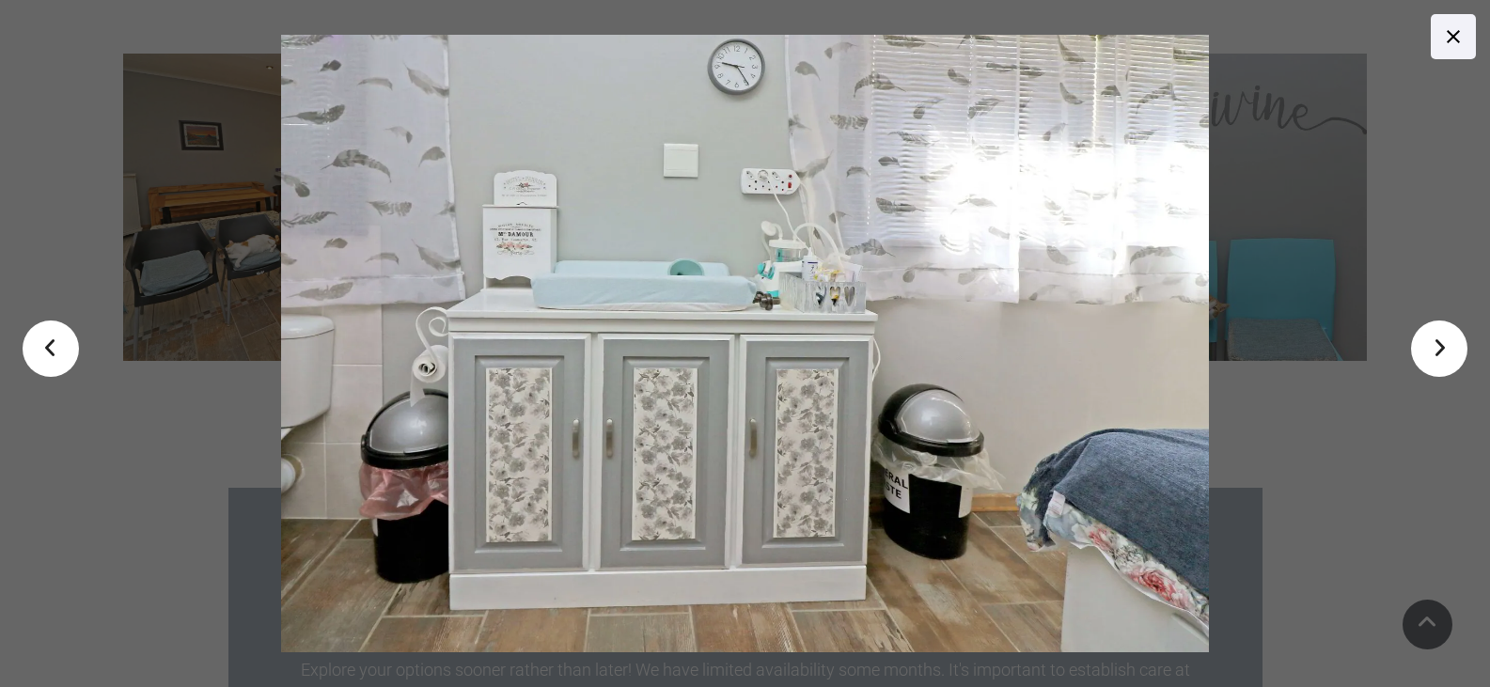
click at [1431, 343] on link ">" at bounding box center [1439, 349] width 56 height 56
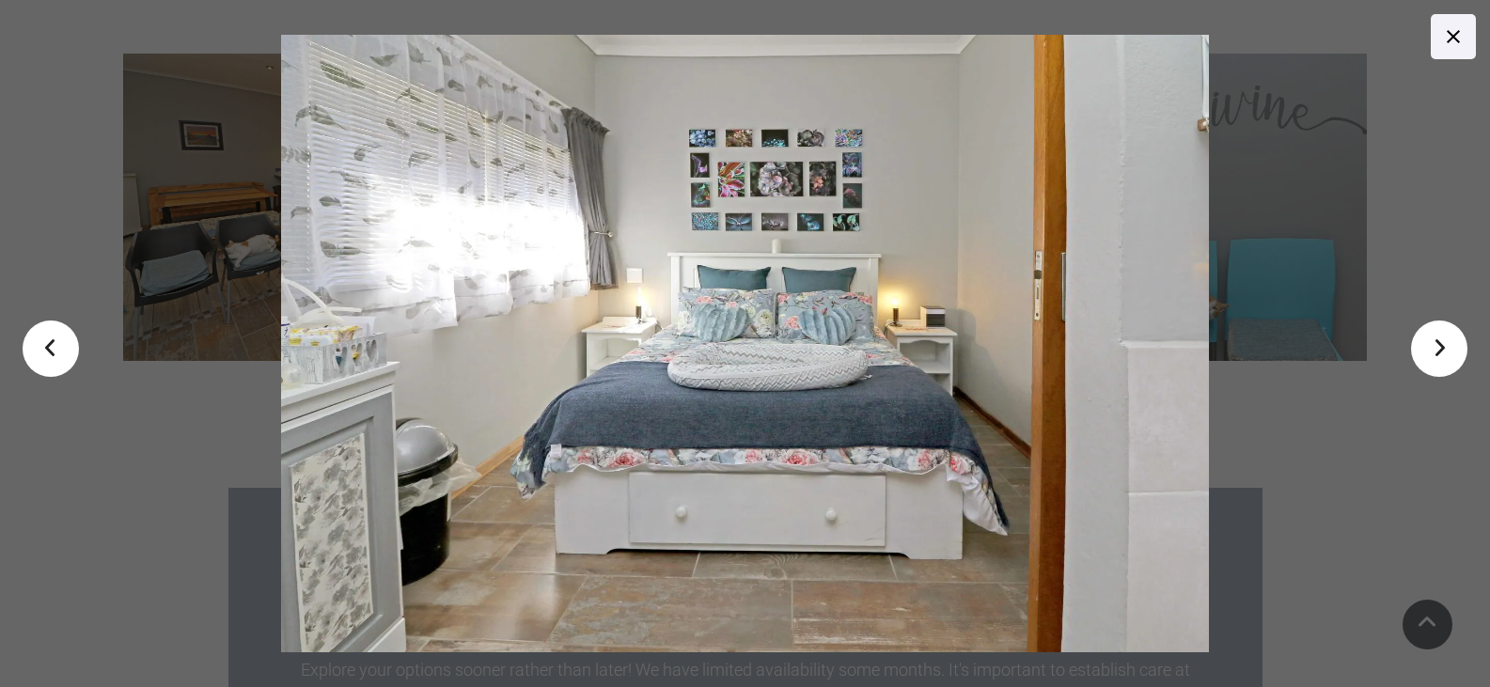
click at [1431, 343] on link ">" at bounding box center [1439, 349] width 56 height 56
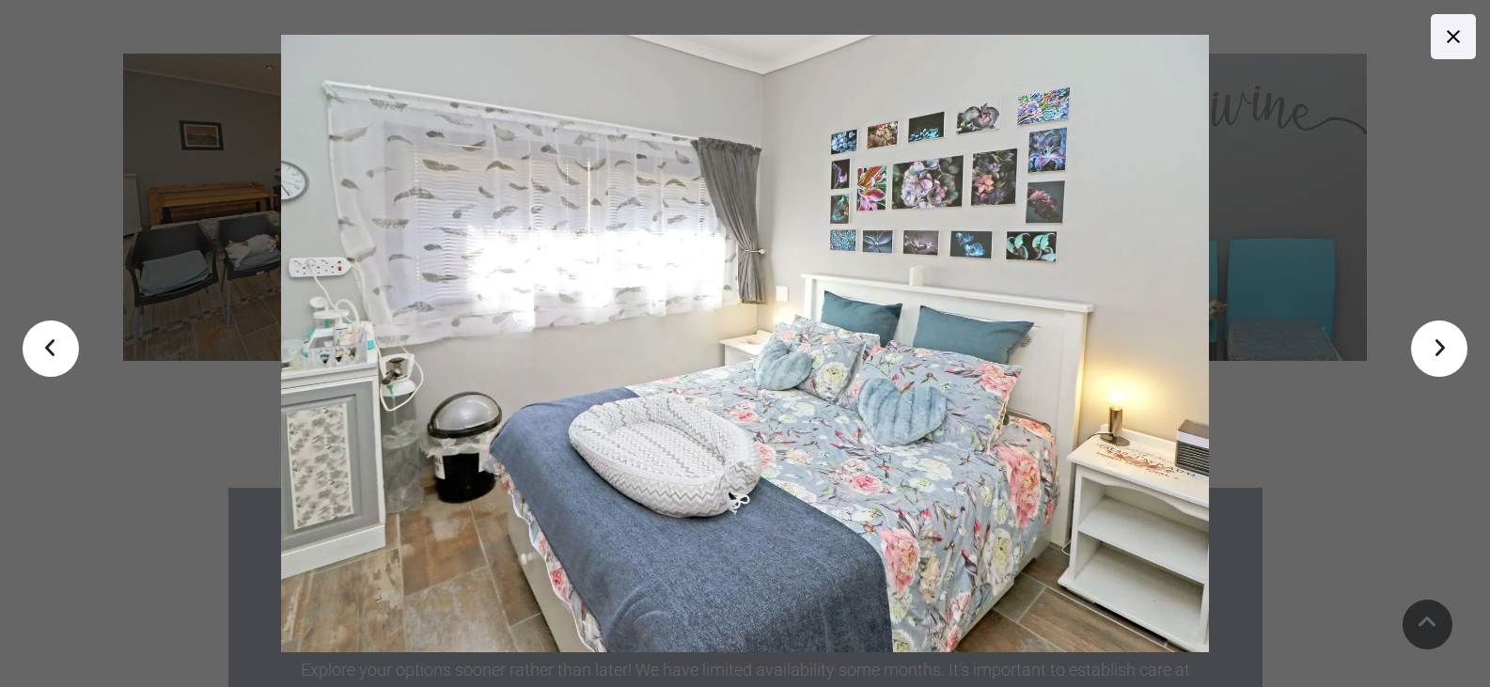
click at [1432, 343] on link ">" at bounding box center [1439, 349] width 56 height 56
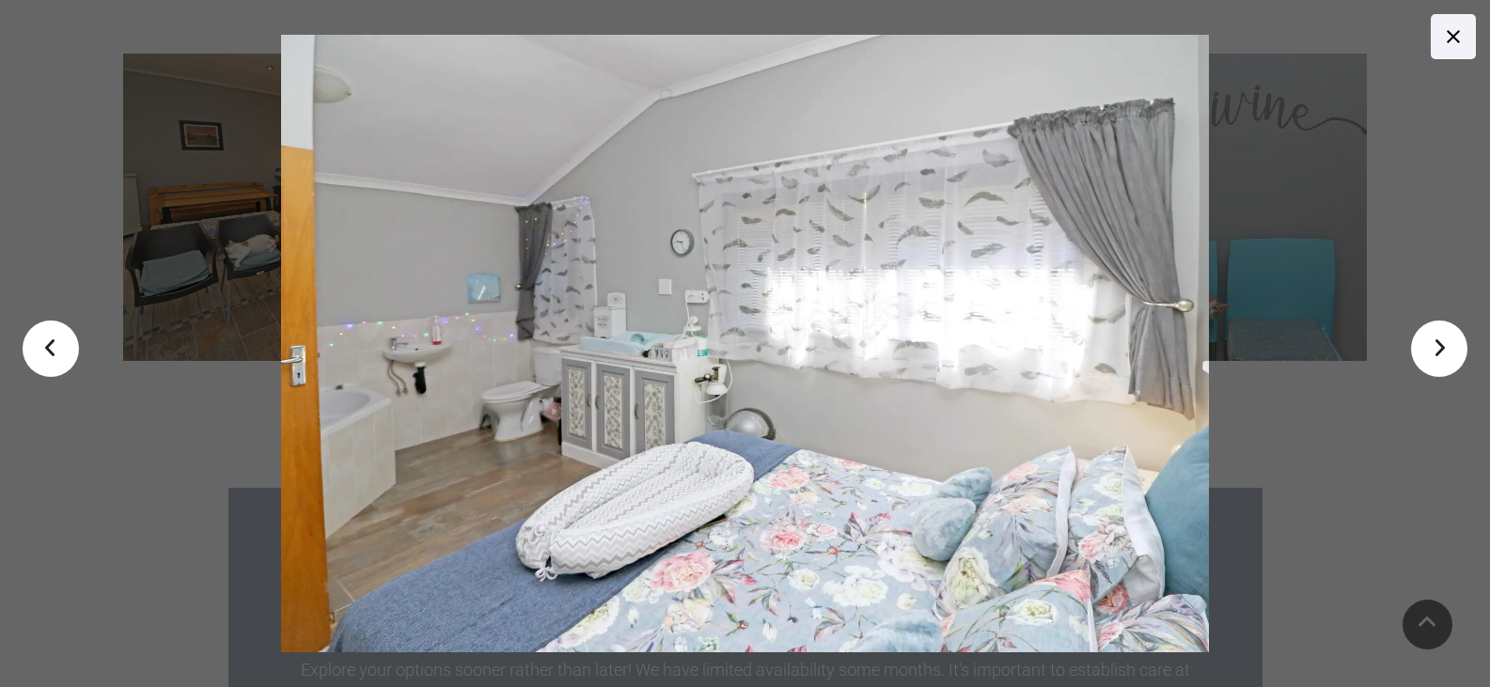
click at [1429, 356] on link ">" at bounding box center [1439, 349] width 56 height 56
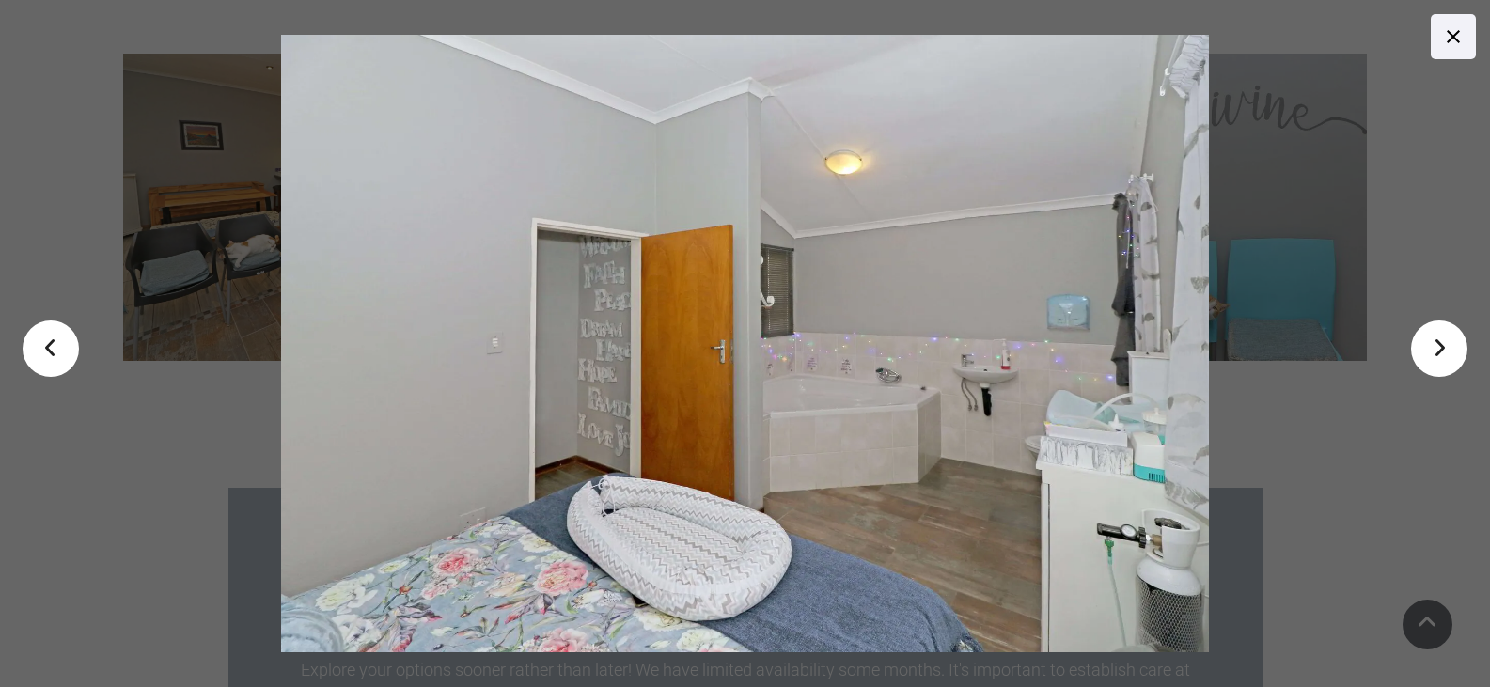
click at [1429, 356] on link ">" at bounding box center [1439, 349] width 56 height 56
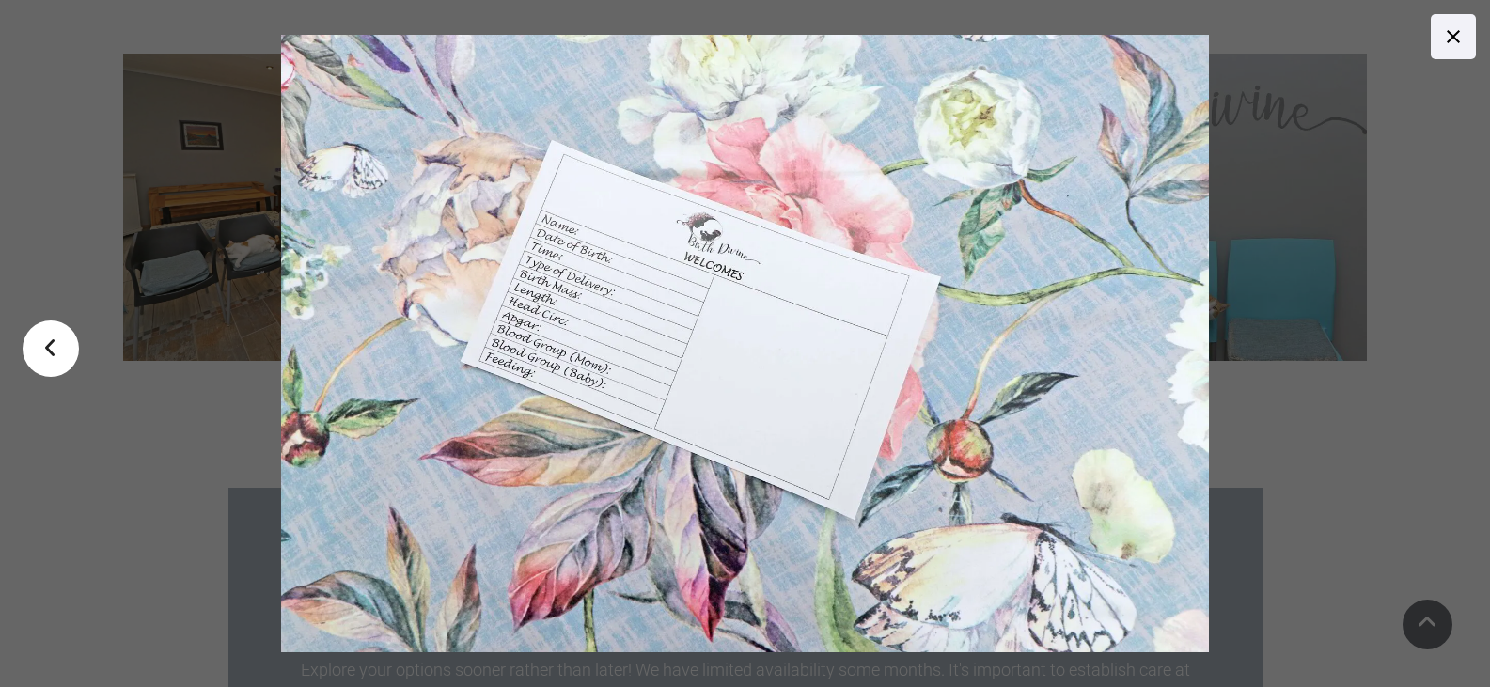
click at [1436, 44] on link at bounding box center [1453, 36] width 45 height 45
